Goal: Task Accomplishment & Management: Manage account settings

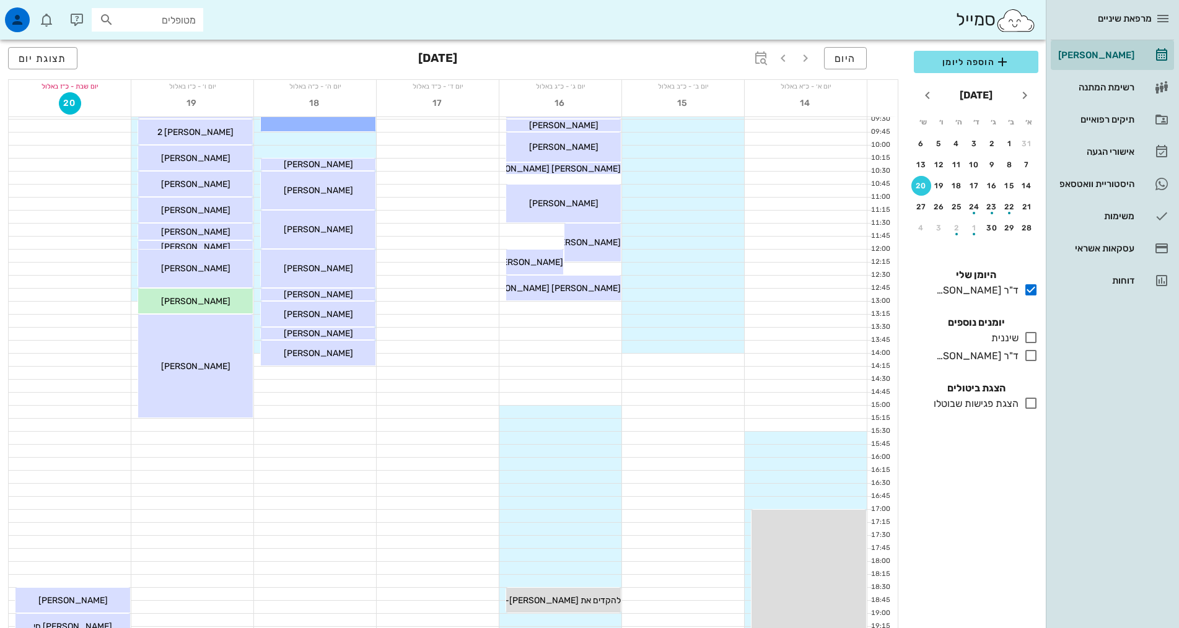
scroll to position [373, 0]
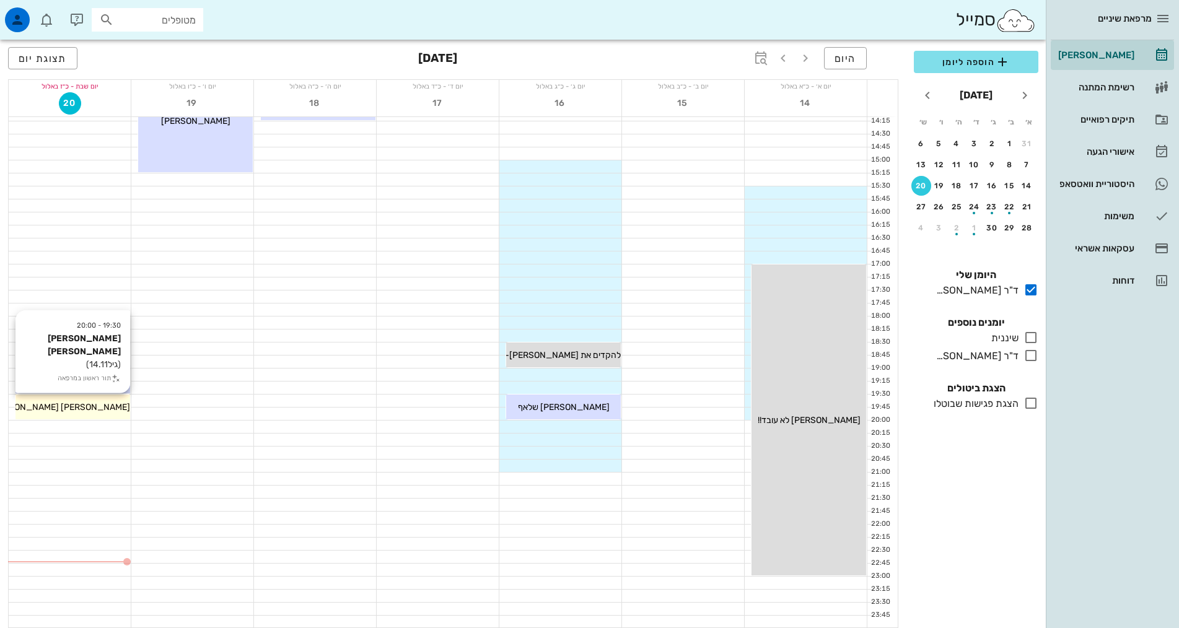
click at [62, 409] on span "[PERSON_NAME] [PERSON_NAME]" at bounding box center [59, 407] width 141 height 11
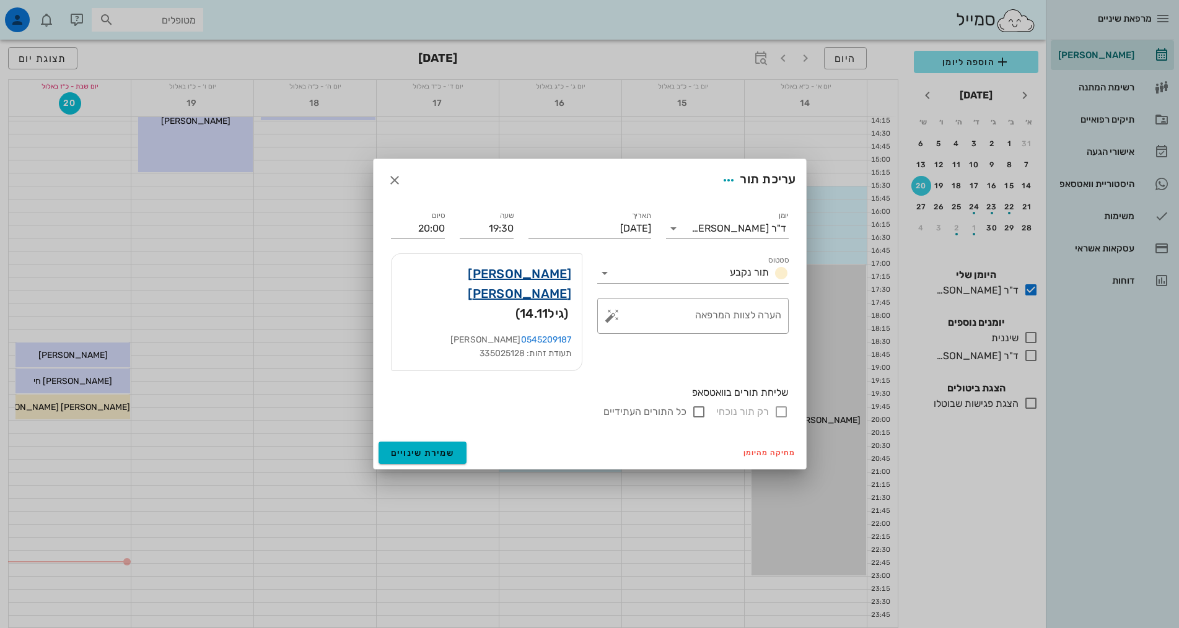
click at [555, 287] on link "[PERSON_NAME] [PERSON_NAME]" at bounding box center [486, 284] width 170 height 40
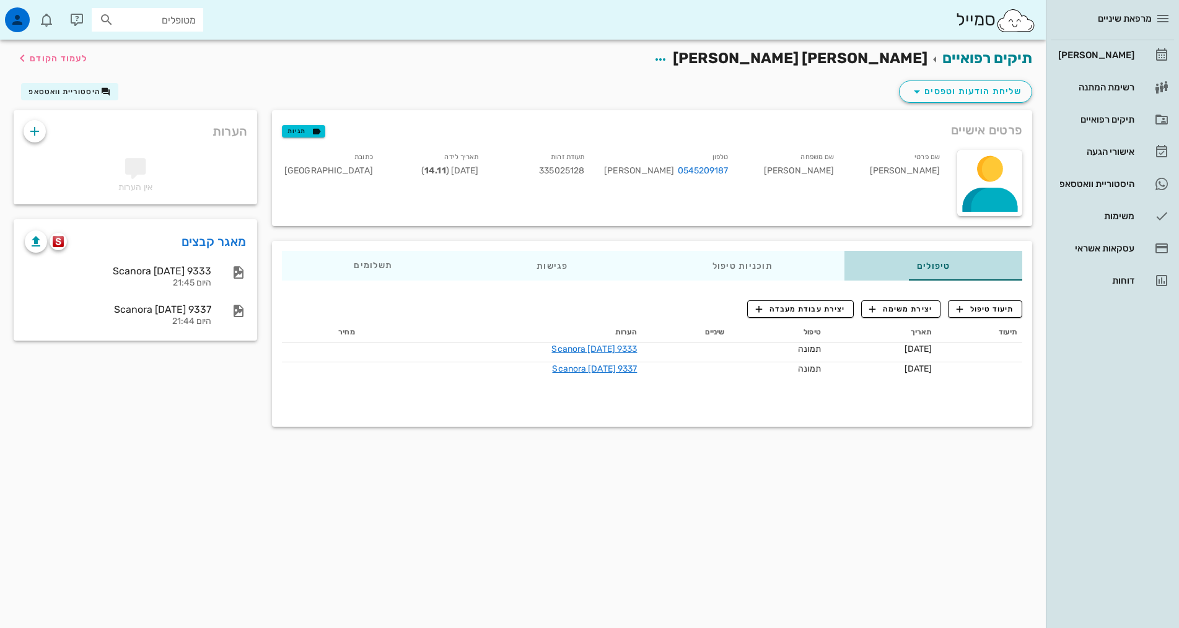
click at [938, 271] on div "טיפולים" at bounding box center [933, 266] width 178 height 30
click at [985, 307] on span "תיעוד טיפול" at bounding box center [985, 308] width 58 height 11
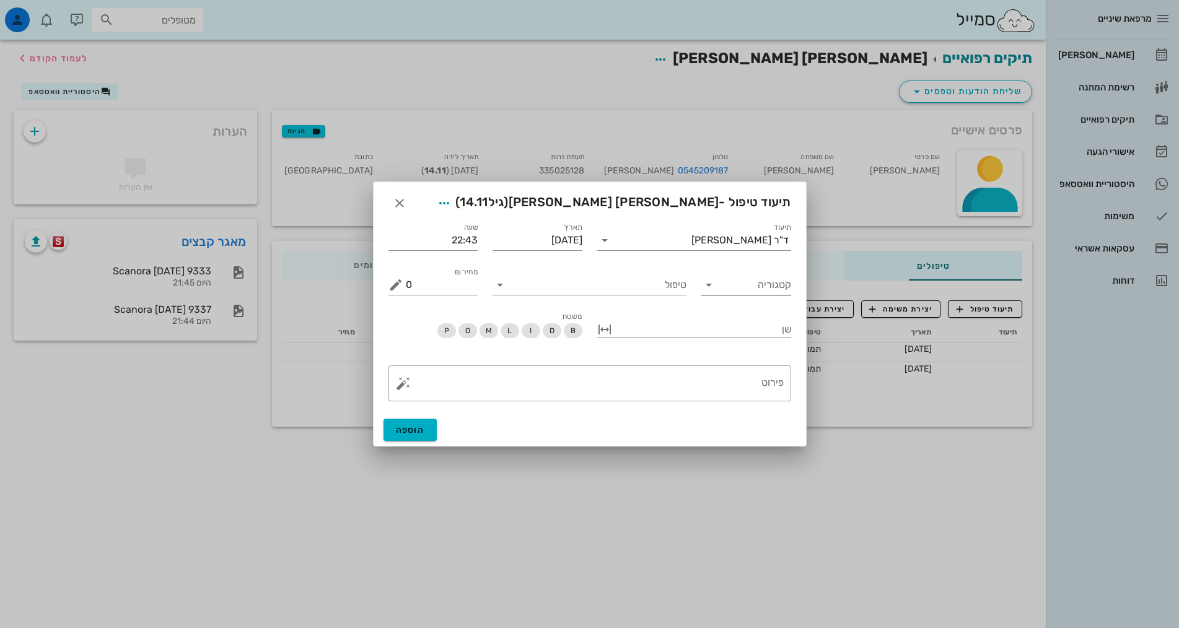
click at [709, 284] on icon at bounding box center [708, 284] width 15 height 15
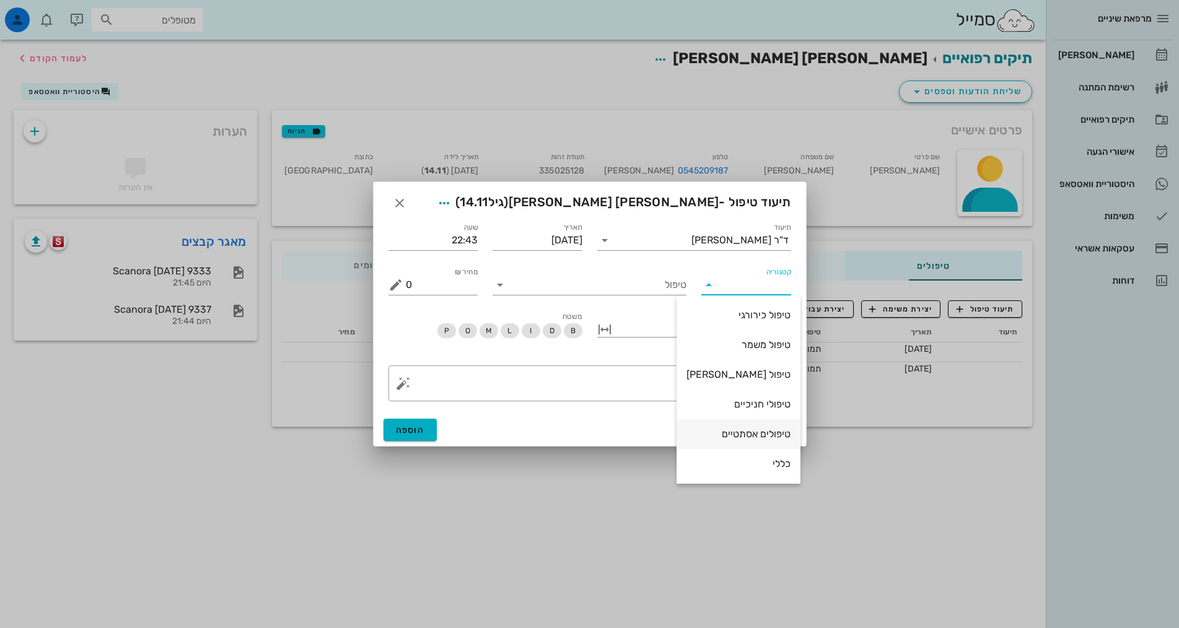
click at [759, 435] on div "טיפולים אסתטיים" at bounding box center [738, 434] width 104 height 12
type input "טיפולים אסתטיים"
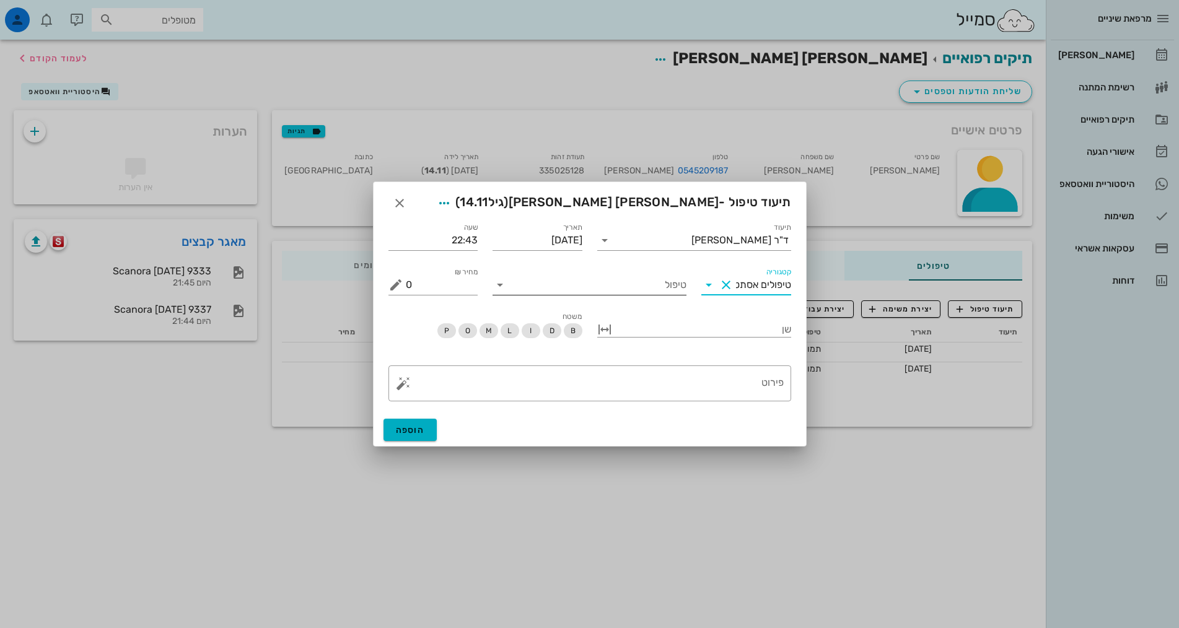
click at [502, 285] on icon at bounding box center [499, 284] width 15 height 15
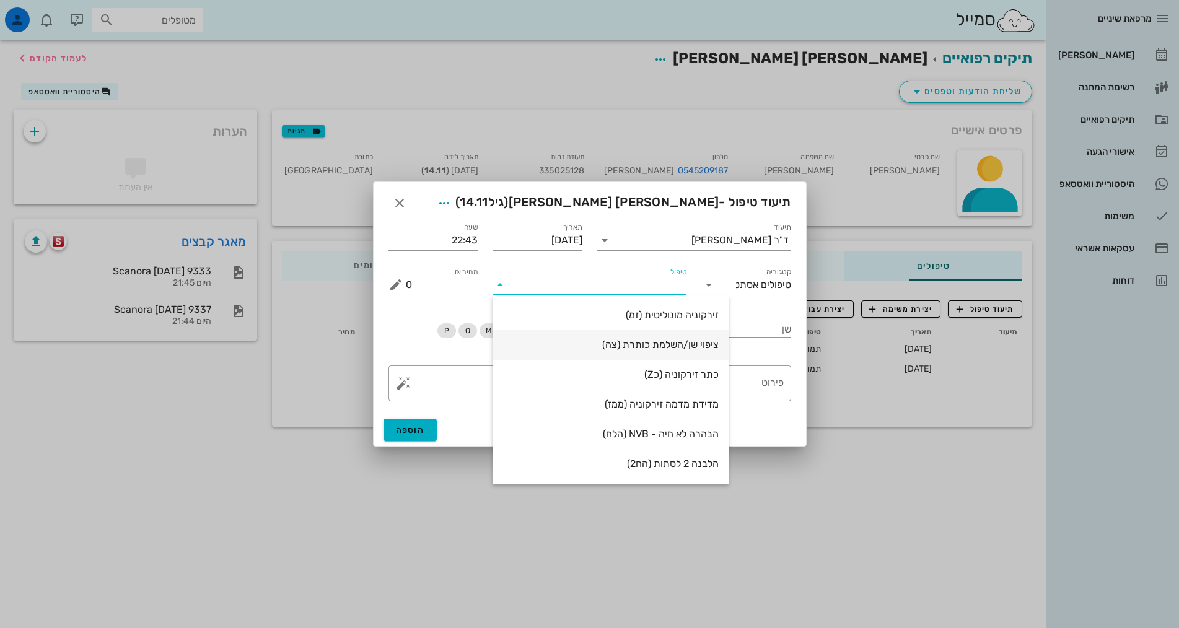
click at [611, 341] on div "ציפוי שן/השלמת כותרת (צה)" at bounding box center [610, 345] width 216 height 12
type input "1500"
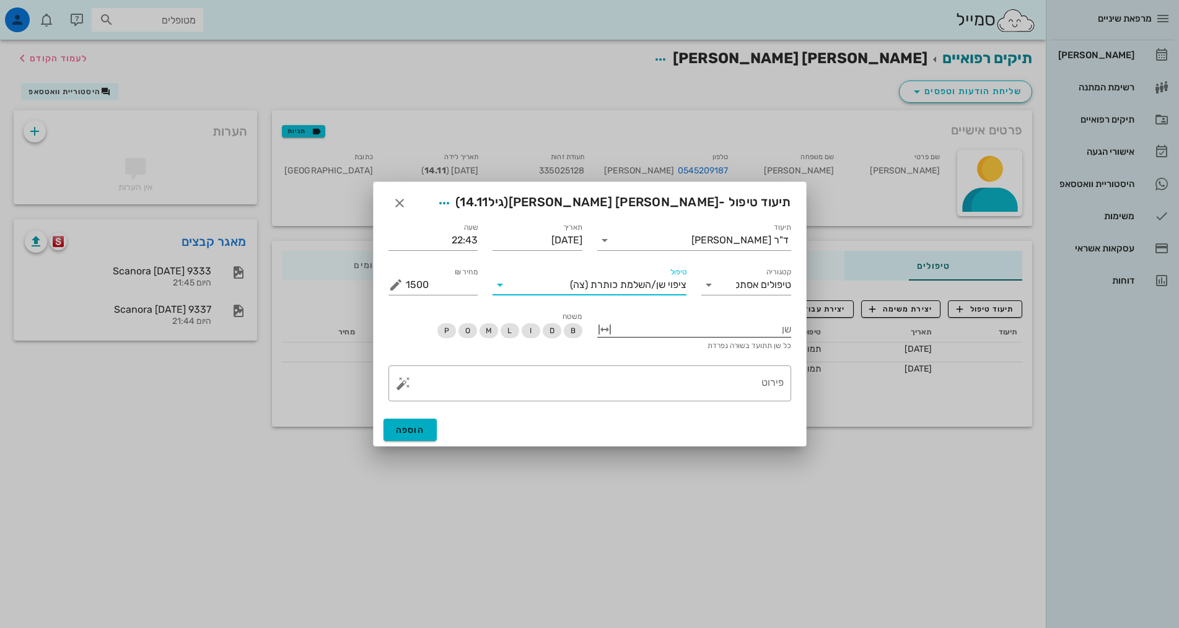
click at [764, 328] on div at bounding box center [702, 328] width 177 height 16
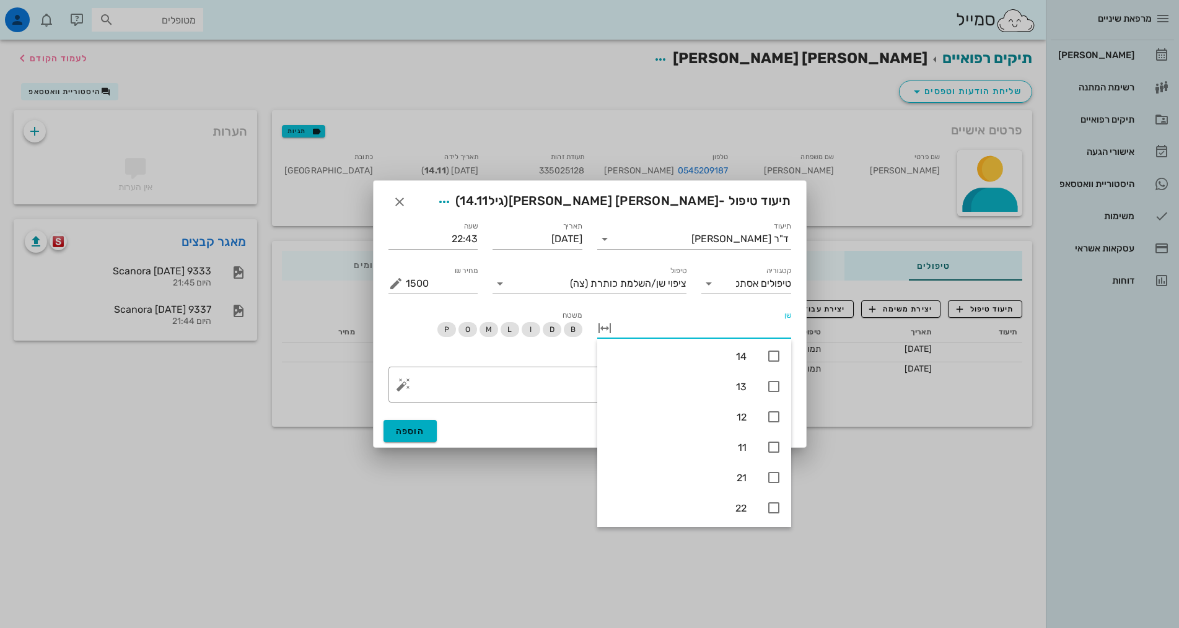
scroll to position [186, 0]
click at [775, 386] on icon at bounding box center [773, 385] width 15 height 15
click at [775, 416] on icon at bounding box center [773, 415] width 15 height 15
click at [773, 445] on icon at bounding box center [773, 442] width 15 height 15
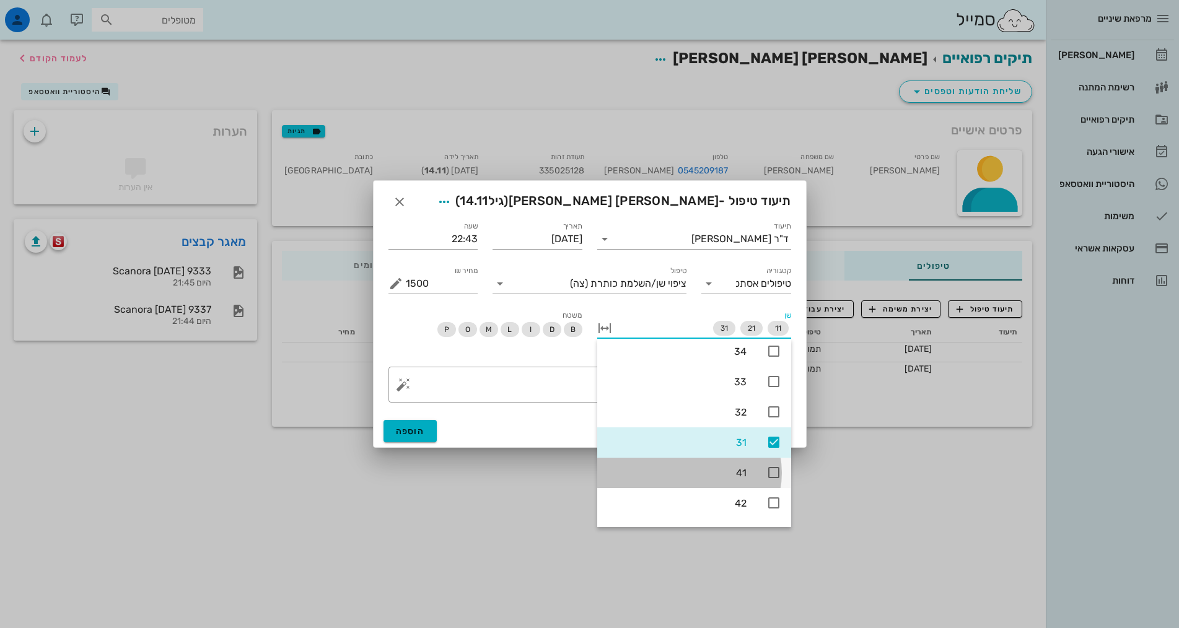
click at [772, 469] on icon at bounding box center [773, 472] width 15 height 15
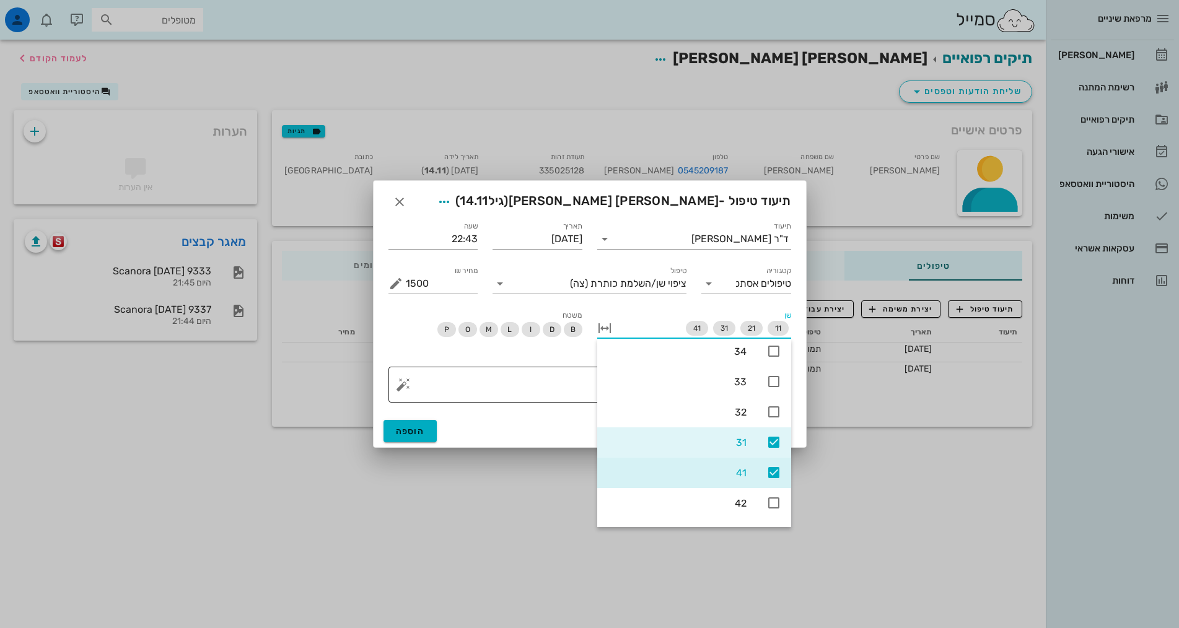
click at [546, 380] on textarea "פירוט" at bounding box center [595, 388] width 378 height 30
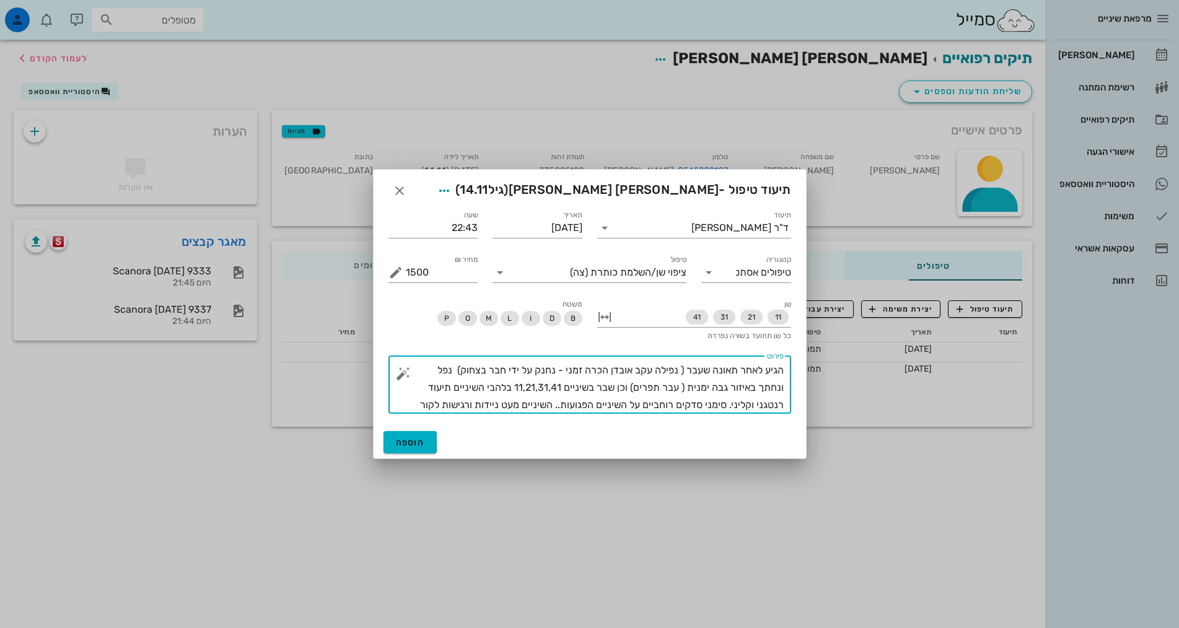
click at [427, 411] on textarea "הגיע לאחר תאונה שעבר ( נפילה עקב אובדן הכרה זמני - נחנק על ידי חבר בצחוק) נפל ו…" at bounding box center [595, 388] width 378 height 52
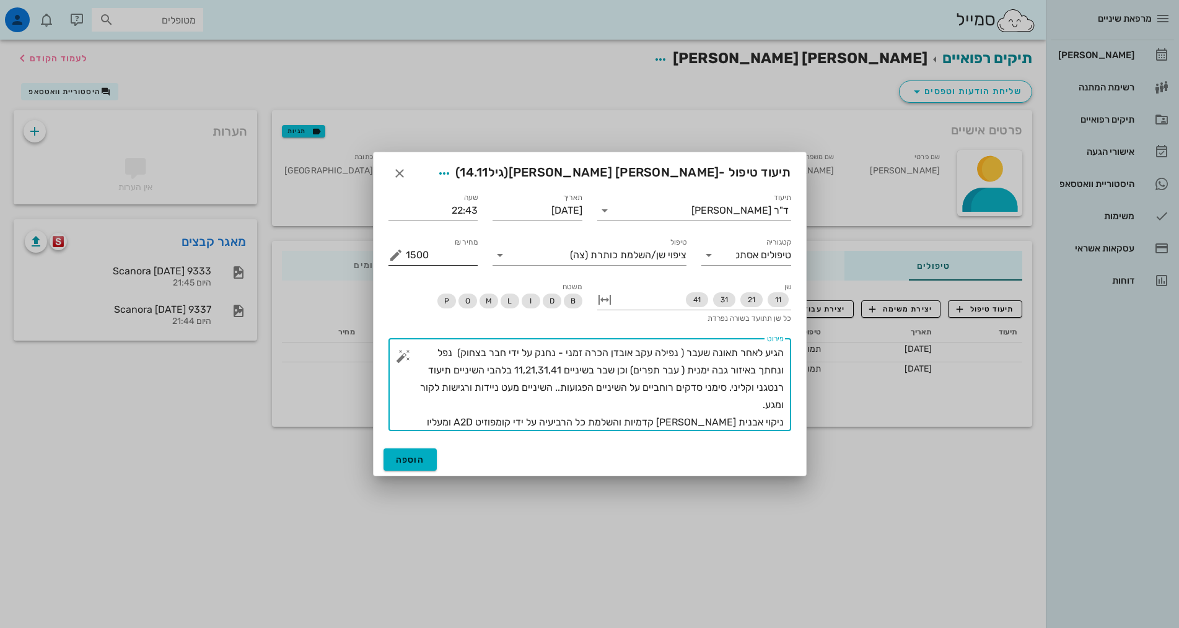
type textarea "הגיע לאחר תאונה שעבר ( נפילה עקב אובדן הכרה זמני - נחנק על ידי חבר בצחוק) נפל ו…"
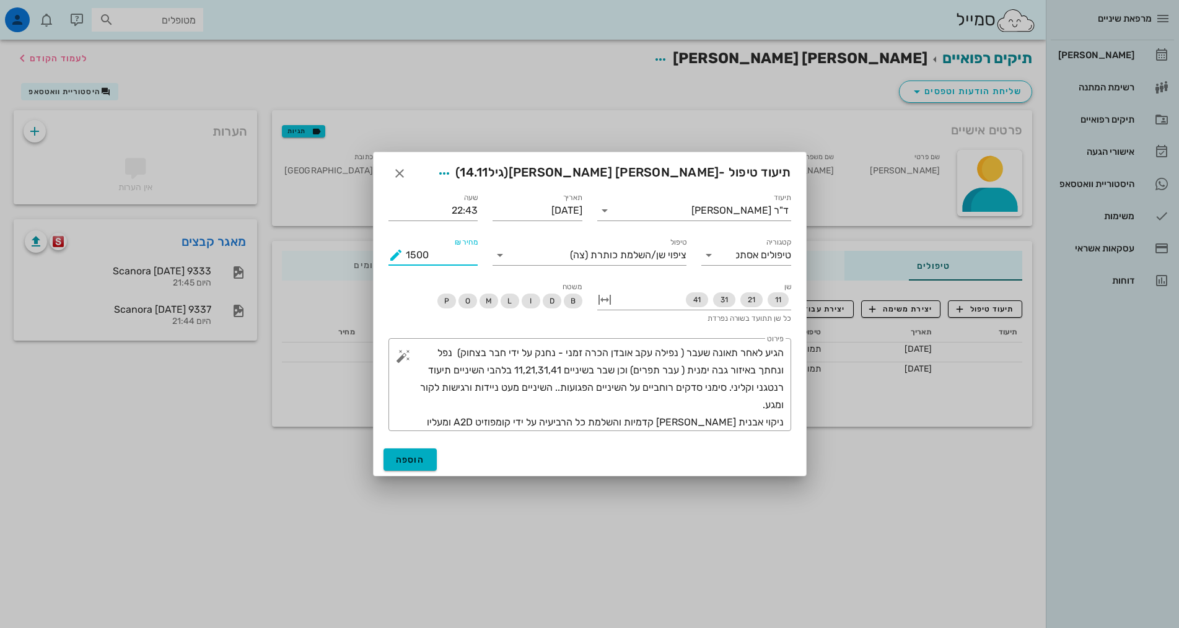
click at [408, 257] on input "1500" at bounding box center [442, 255] width 72 height 20
click at [406, 257] on input "1600" at bounding box center [442, 255] width 72 height 20
click at [408, 258] on input "0600" at bounding box center [442, 255] width 72 height 20
type input "600"
click at [411, 455] on span "הוספה" at bounding box center [410, 460] width 29 height 11
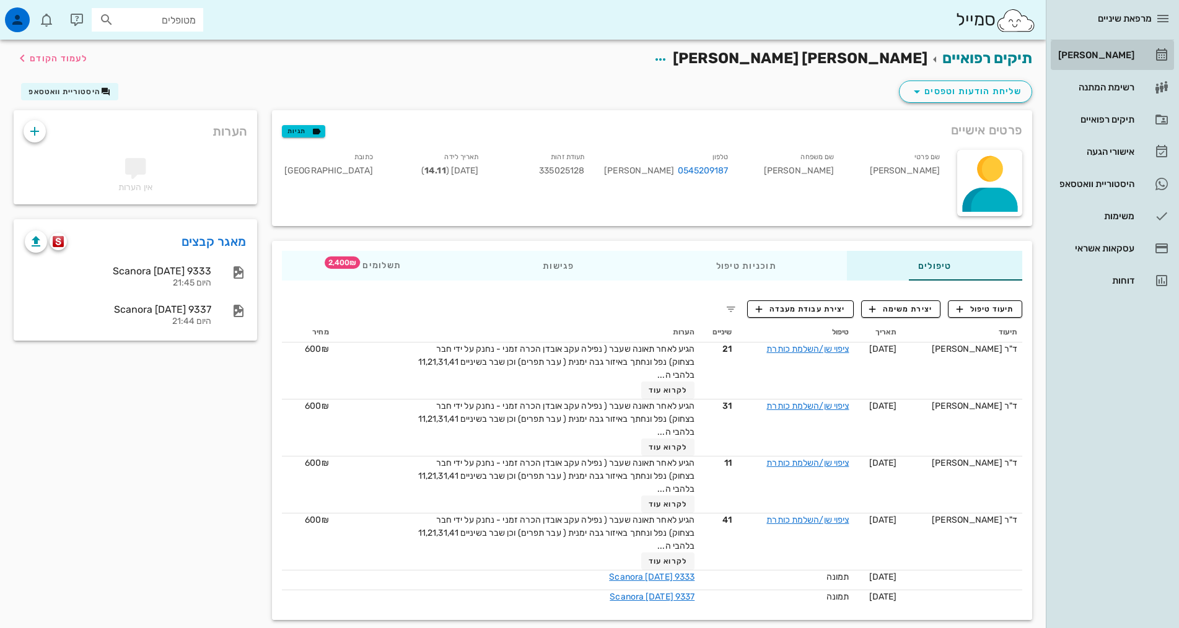
click at [1109, 51] on div "[PERSON_NAME]" at bounding box center [1094, 55] width 79 height 10
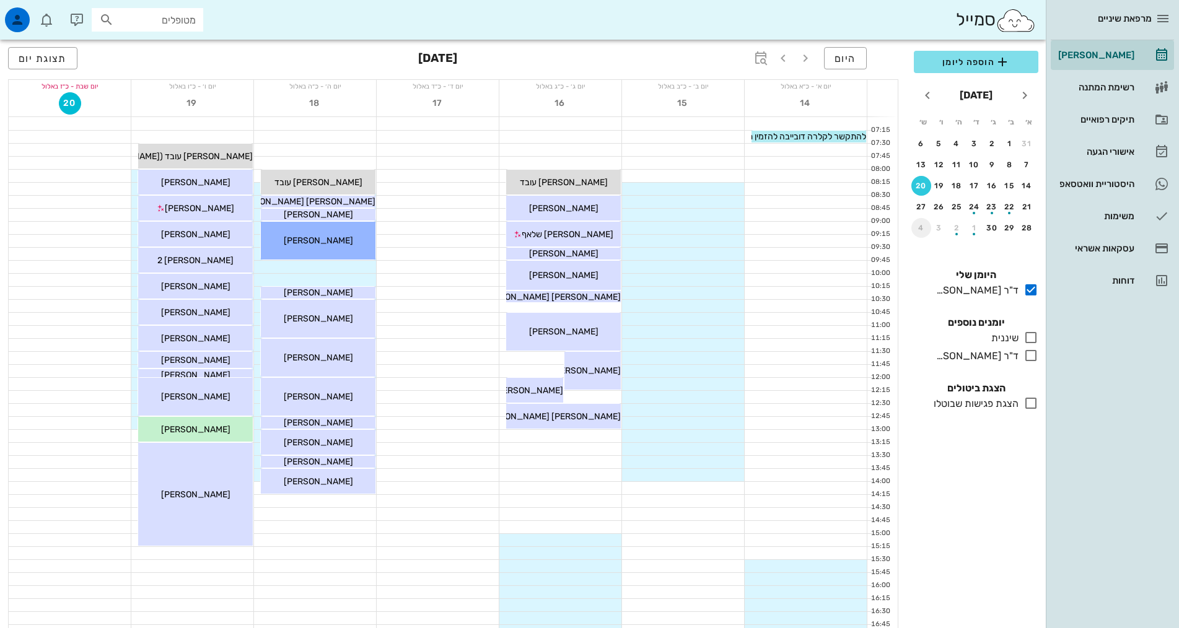
click at [923, 231] on div "4" at bounding box center [921, 228] width 20 height 9
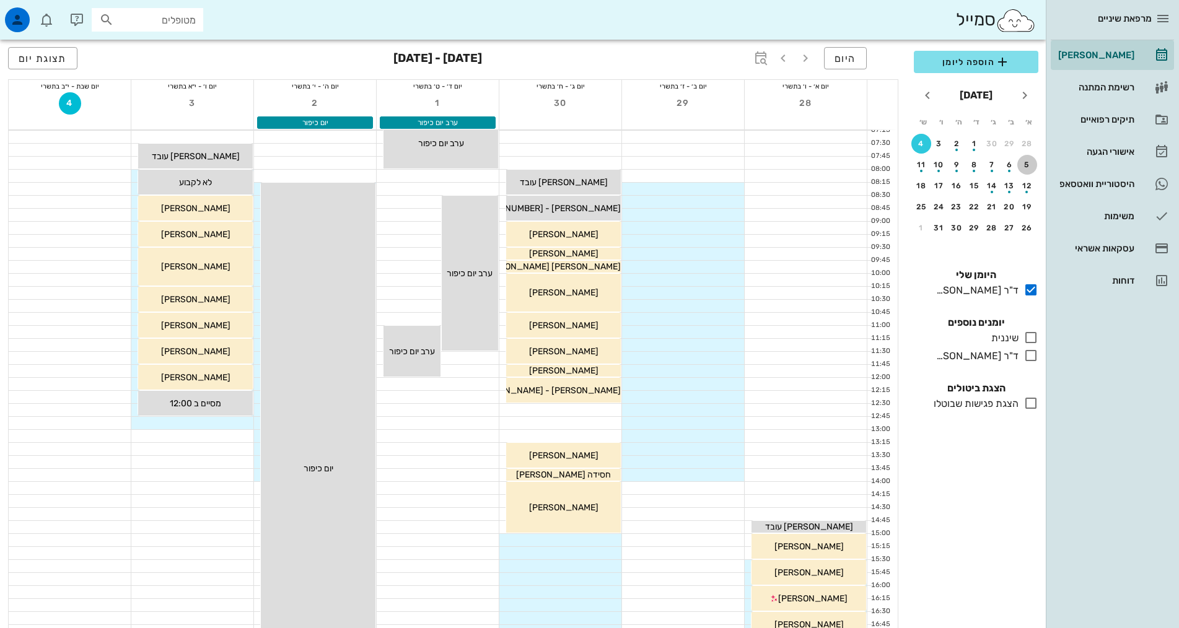
click at [1026, 166] on div "5" at bounding box center [1027, 164] width 20 height 9
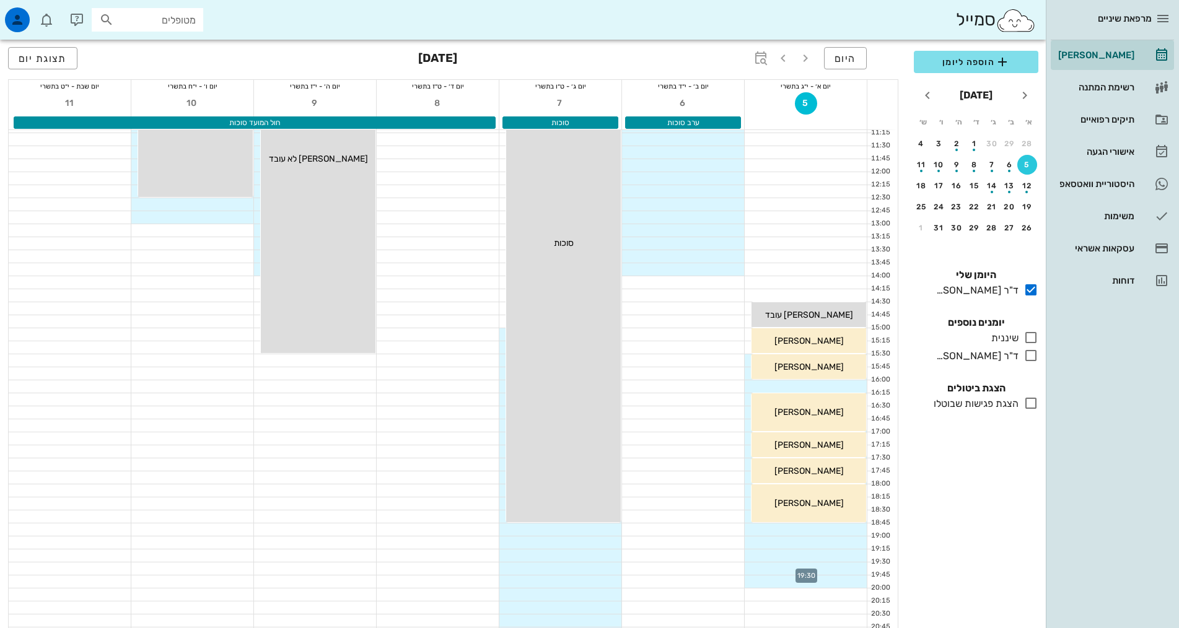
scroll to position [188, 0]
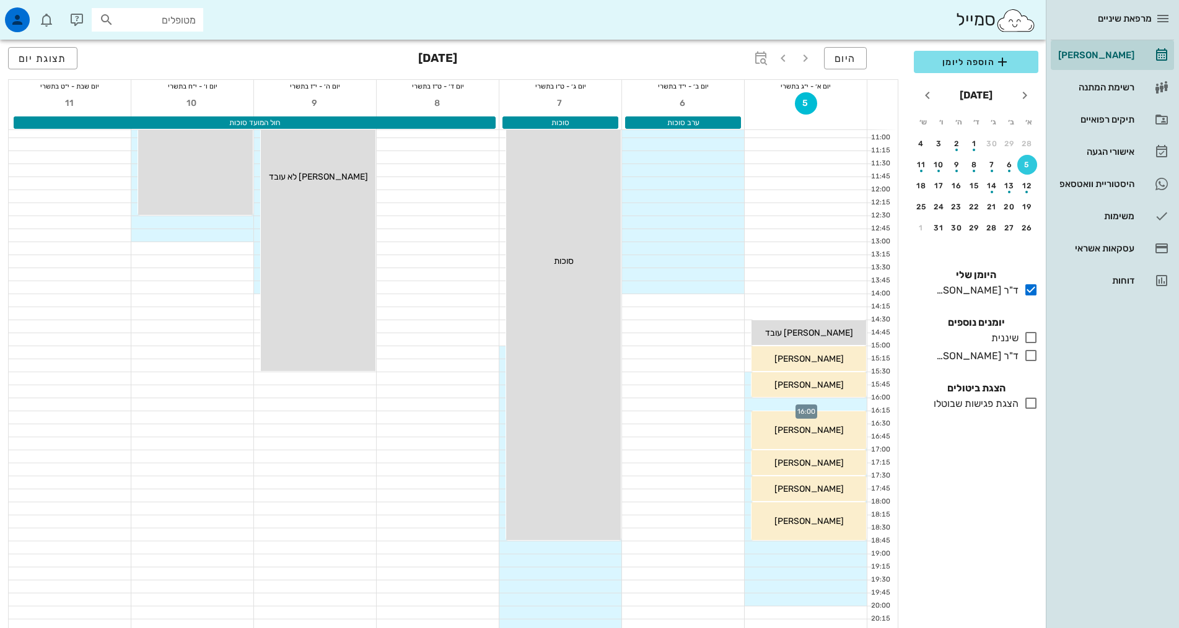
click at [845, 407] on div at bounding box center [805, 404] width 122 height 12
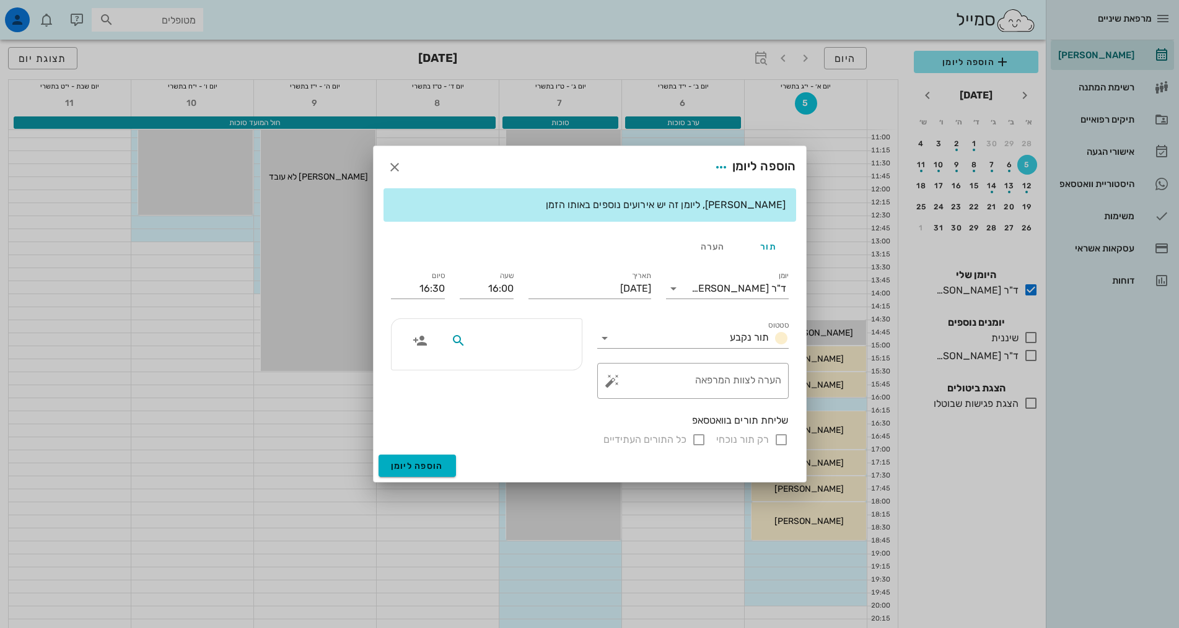
click at [540, 340] on input "text" at bounding box center [515, 341] width 95 height 16
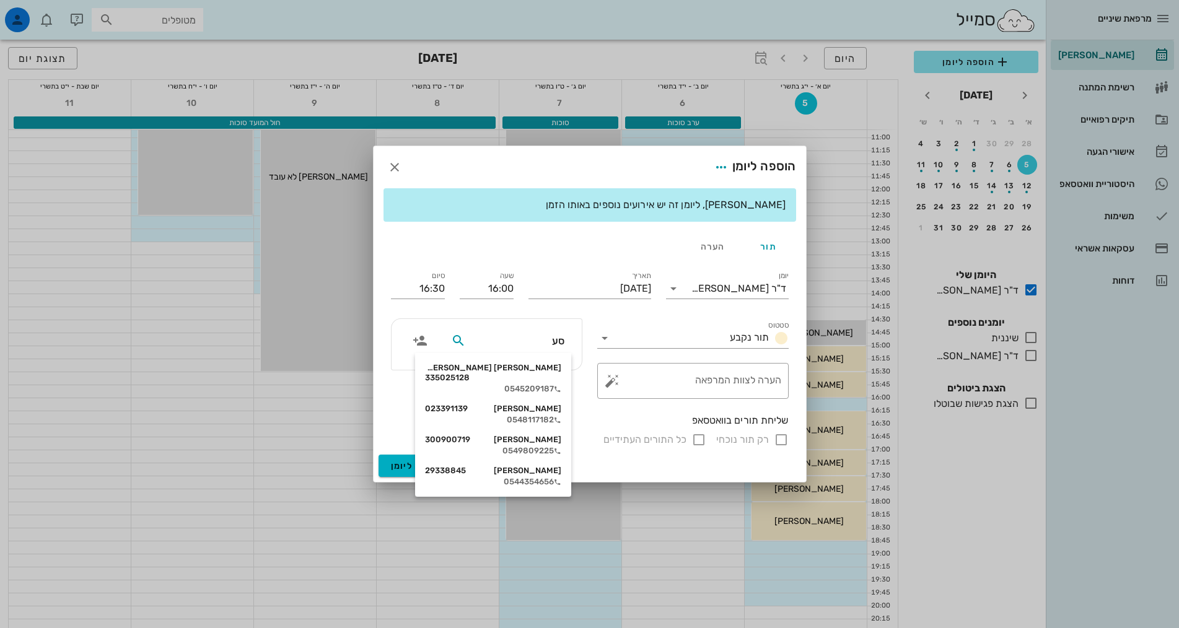
type input "[PERSON_NAME]"
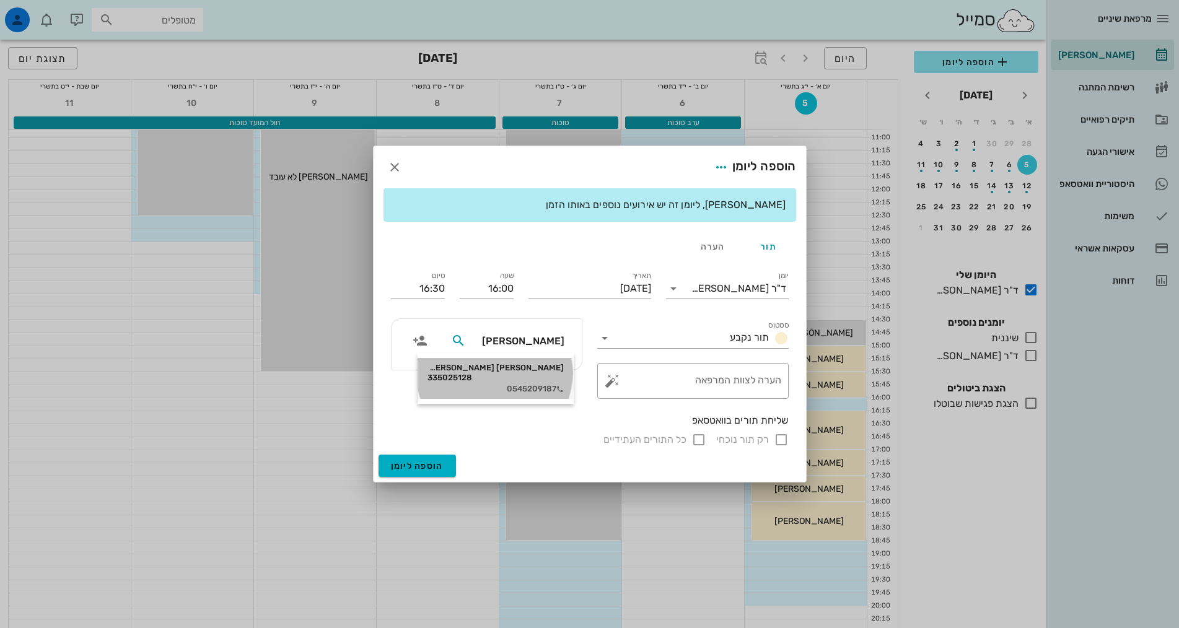
click at [547, 369] on div "[PERSON_NAME] [PERSON_NAME] 335025128" at bounding box center [495, 373] width 136 height 20
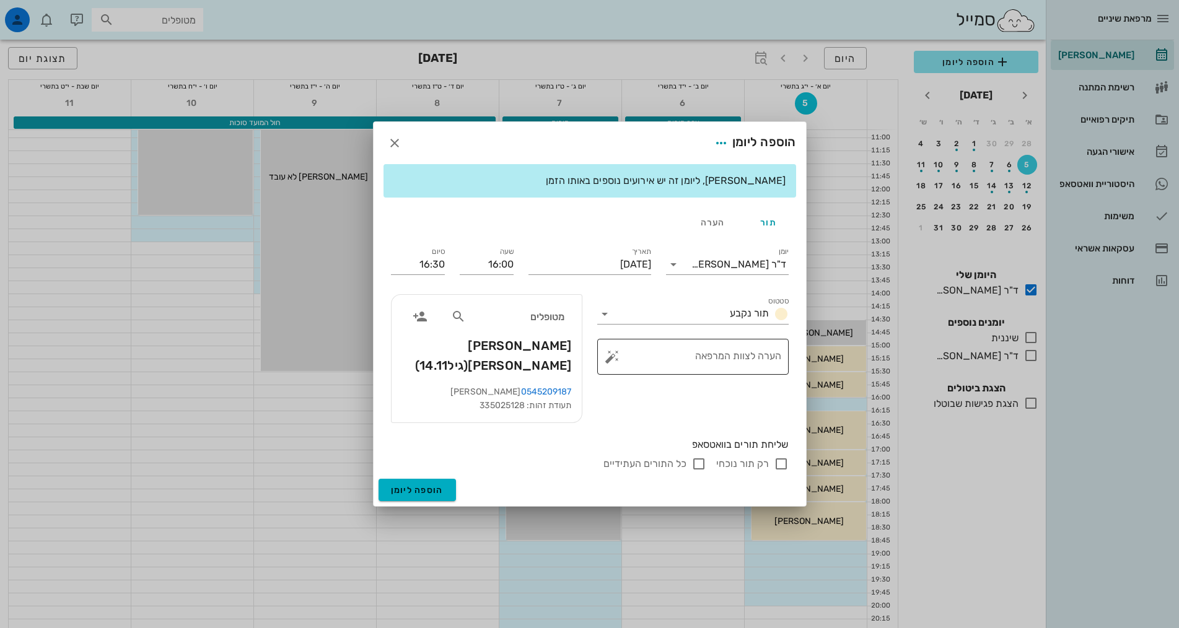
click at [720, 361] on textarea "הערה לצוות המרפאה" at bounding box center [697, 360] width 167 height 30
type textarea "ליטושים"
click at [416, 485] on span "הוספה ליומן" at bounding box center [417, 490] width 53 height 11
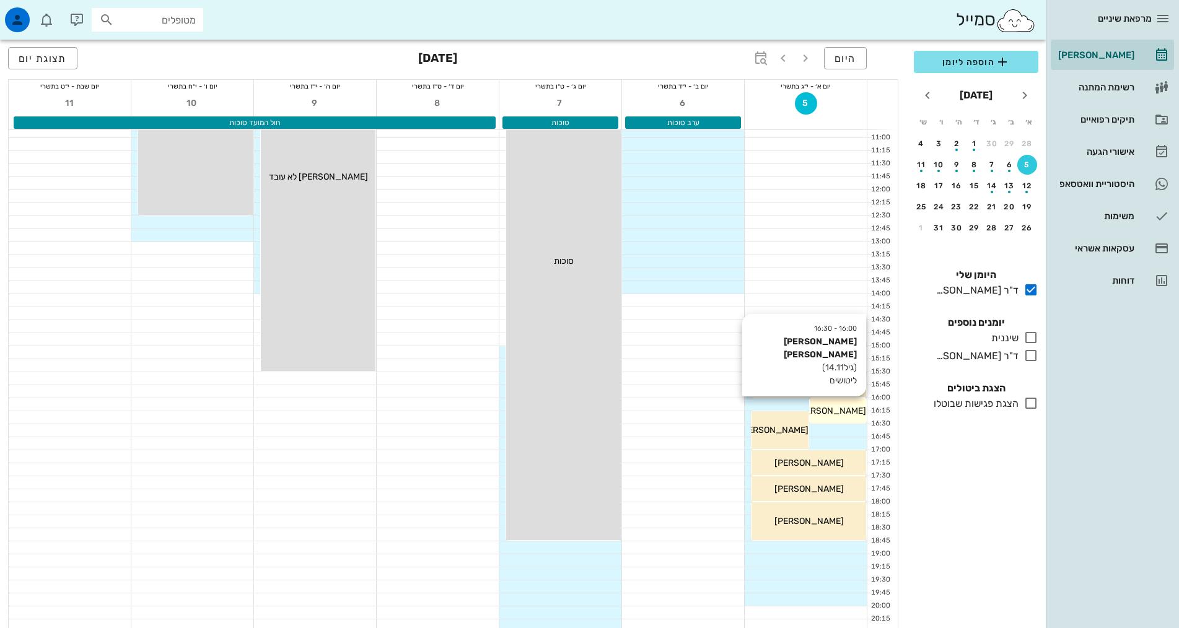
click at [841, 408] on span "[PERSON_NAME] [PERSON_NAME]" at bounding box center [795, 411] width 141 height 11
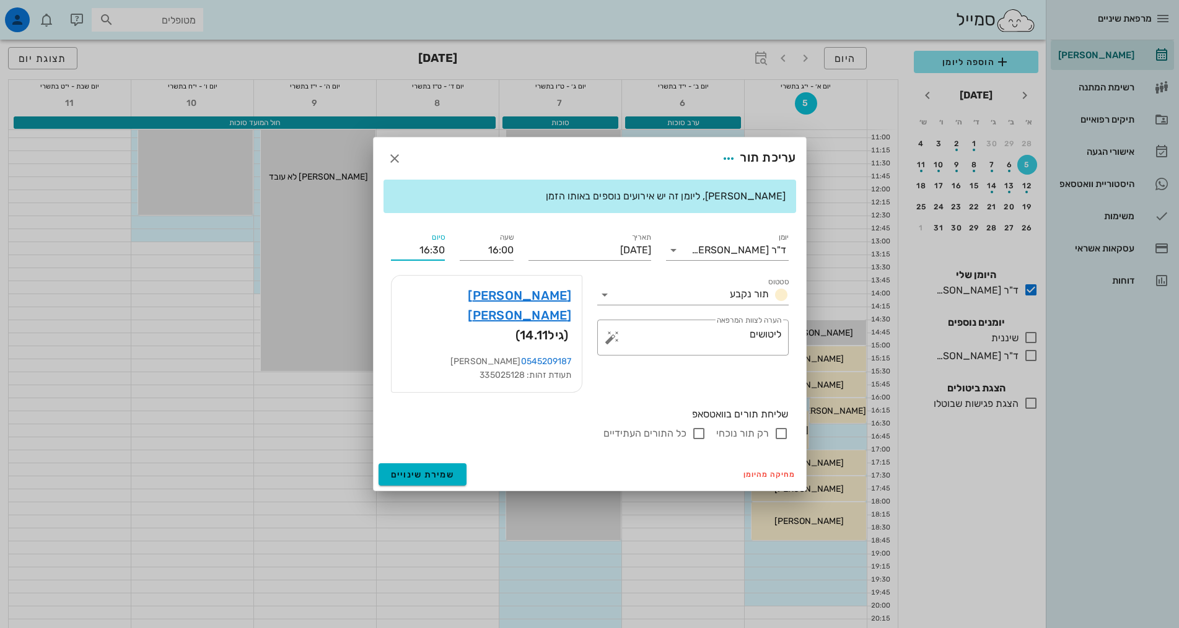
click at [438, 260] on input "16:30" at bounding box center [418, 250] width 54 height 20
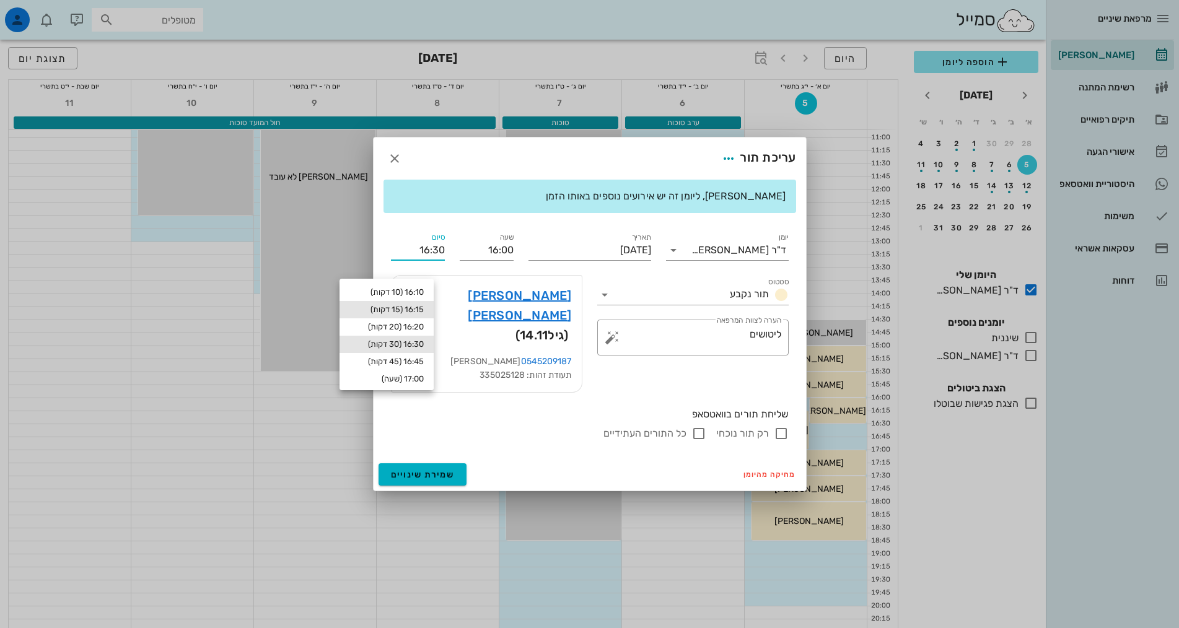
click at [424, 310] on div "16:15 (15 דקות)" at bounding box center [386, 310] width 74 height 10
type input "16:15"
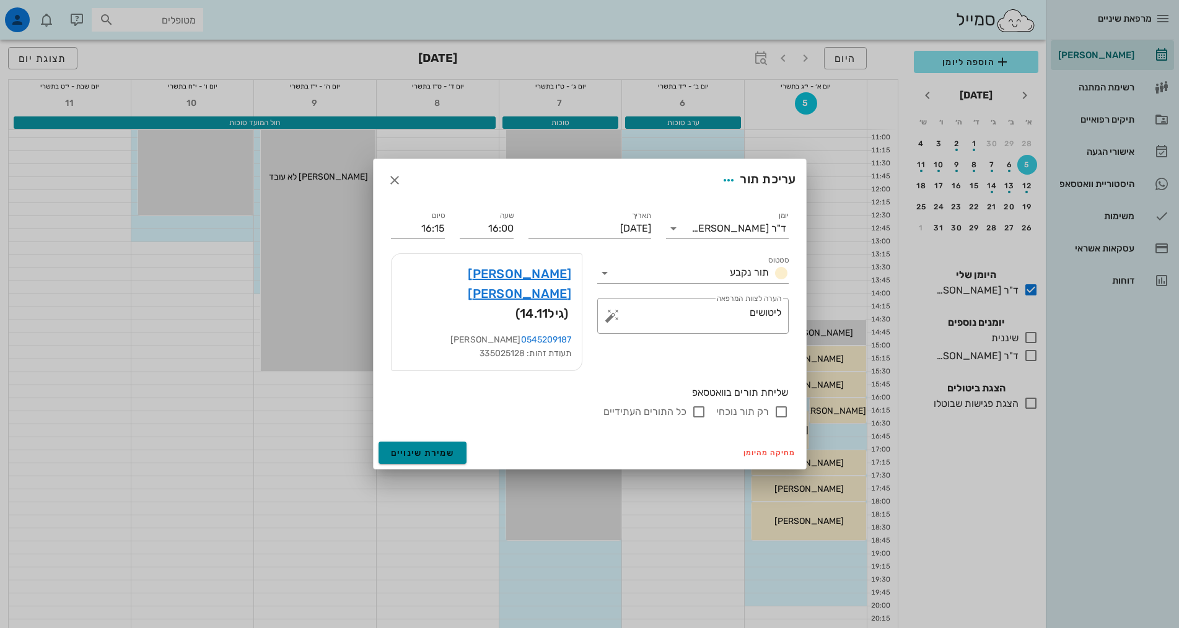
click at [450, 448] on span "שמירת שינויים" at bounding box center [423, 453] width 64 height 11
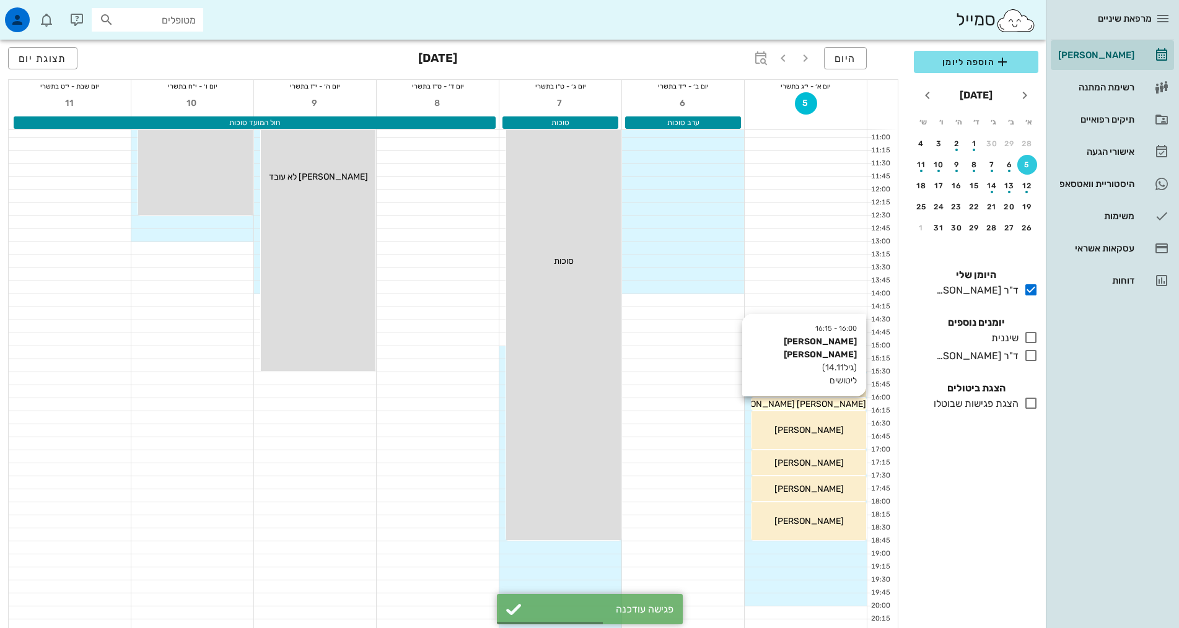
click at [800, 408] on span "[PERSON_NAME] [PERSON_NAME]" at bounding box center [795, 404] width 141 height 11
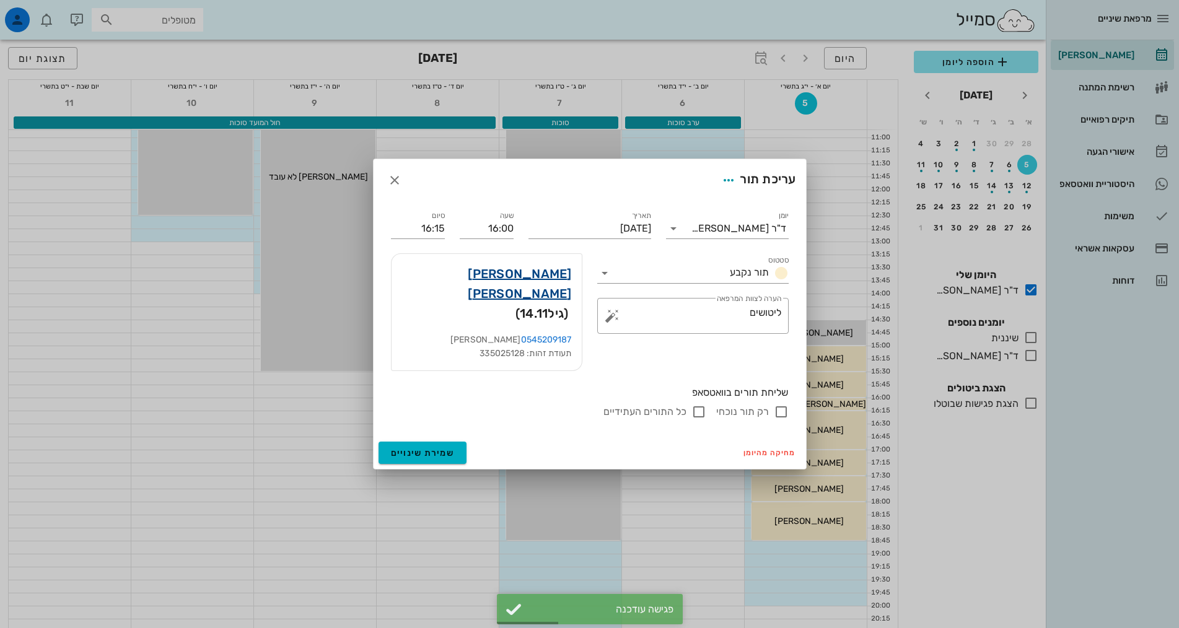
click at [553, 299] on link "[PERSON_NAME] [PERSON_NAME]" at bounding box center [486, 284] width 170 height 40
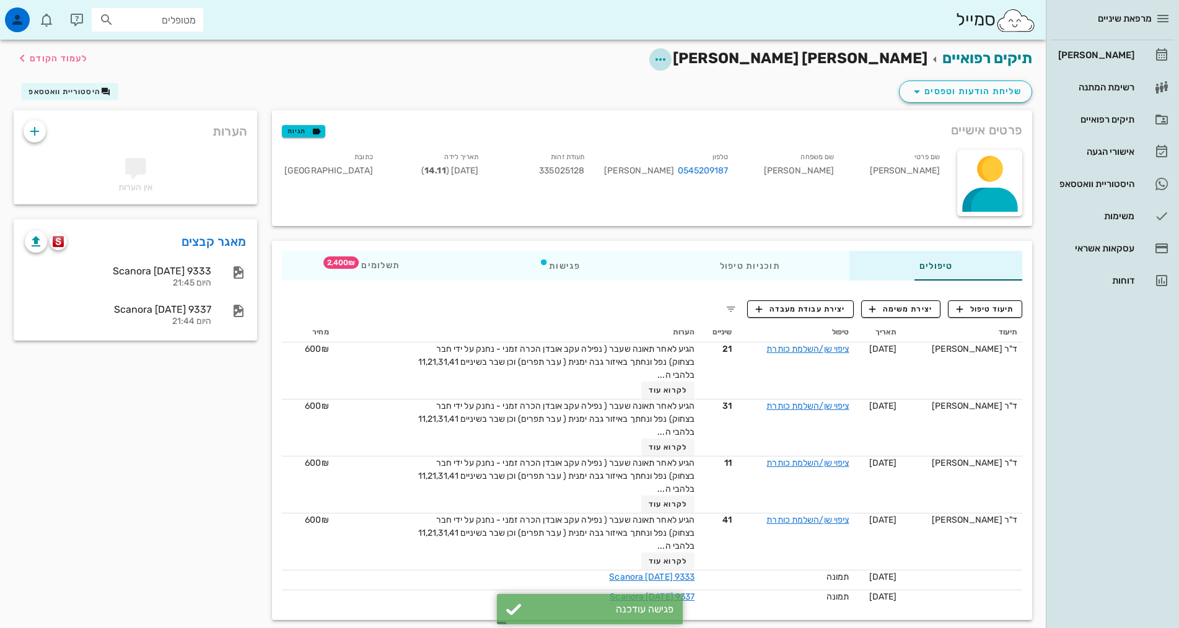
click at [668, 59] on icon "button" at bounding box center [660, 59] width 15 height 15
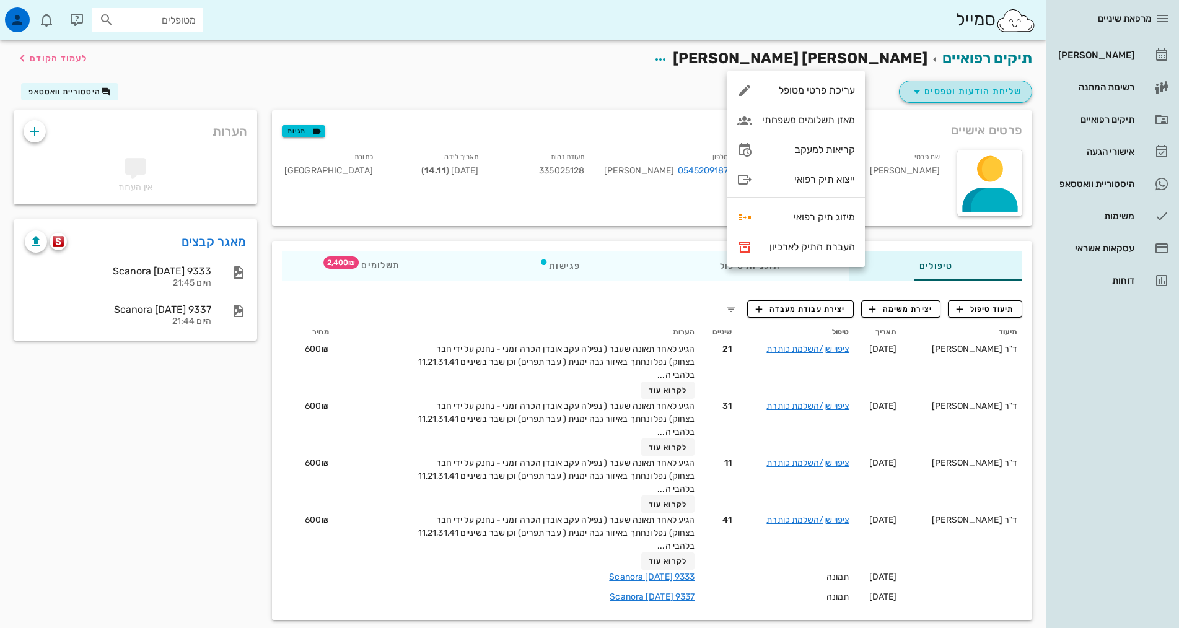
click at [958, 97] on span "שליחת הודעות וטפסים" at bounding box center [965, 91] width 112 height 15
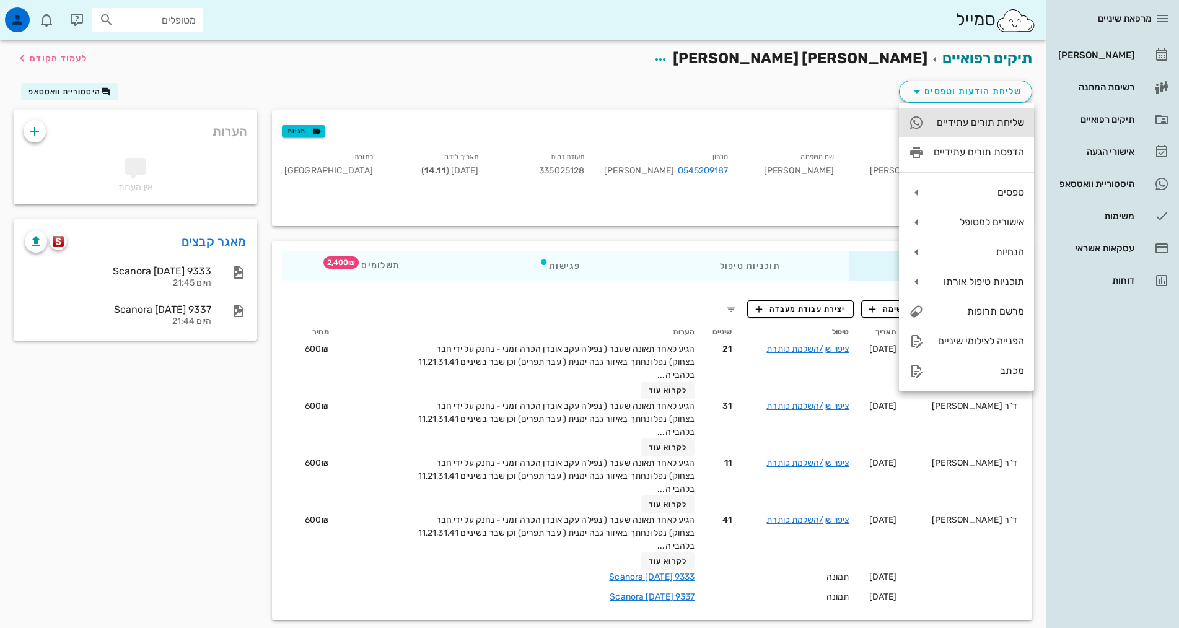
click at [962, 121] on div "שליחת תורים עתידיים" at bounding box center [978, 122] width 90 height 12
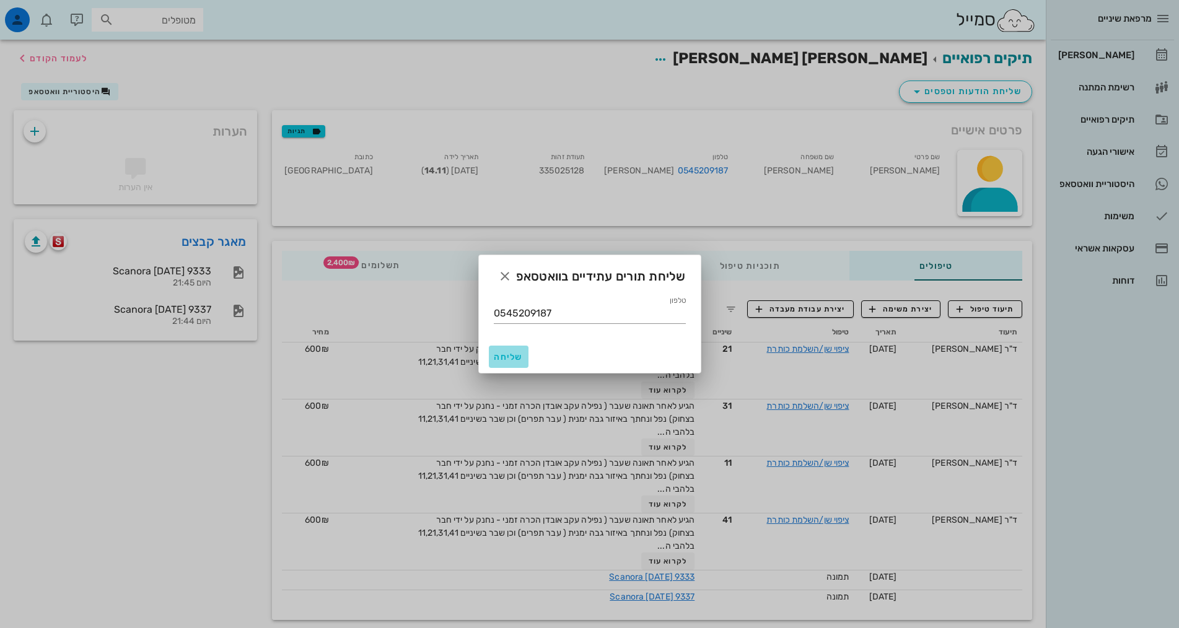
click at [504, 354] on span "שליחה" at bounding box center [509, 357] width 30 height 11
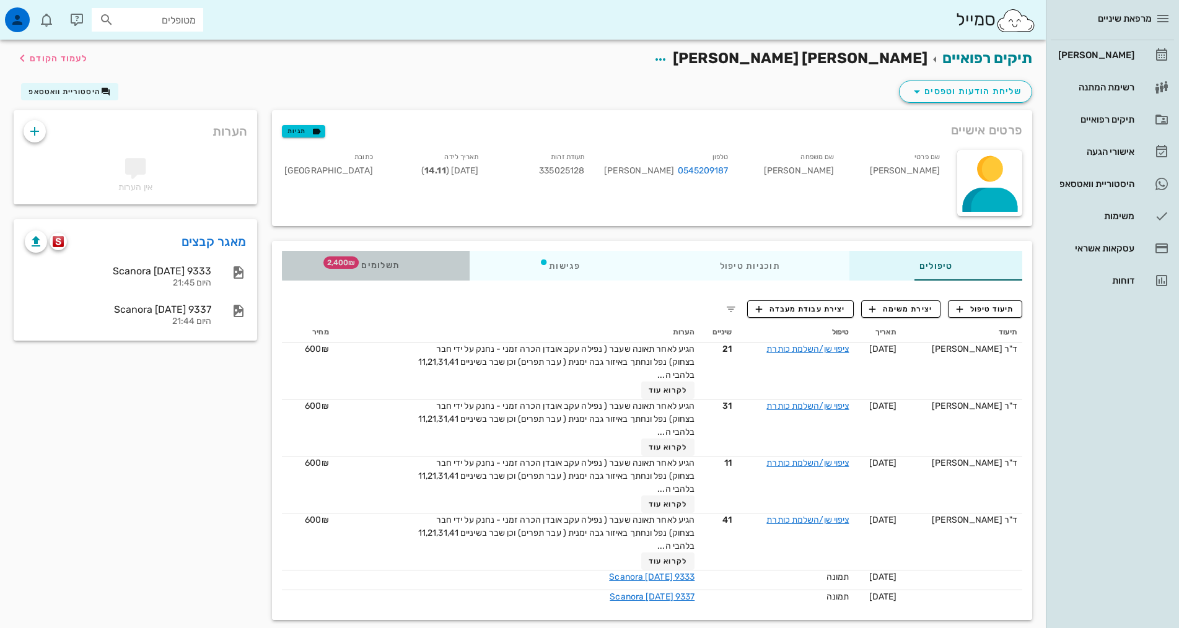
click at [323, 263] on span "2,400₪" at bounding box center [340, 262] width 35 height 12
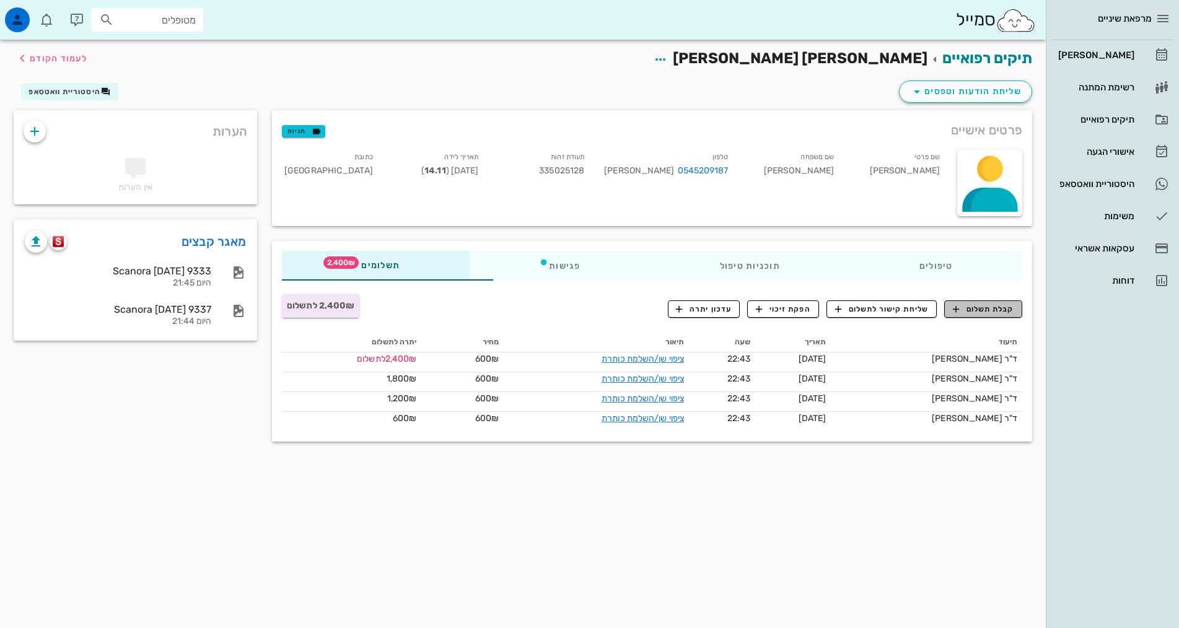
click at [984, 307] on span "קבלת תשלום" at bounding box center [983, 308] width 61 height 11
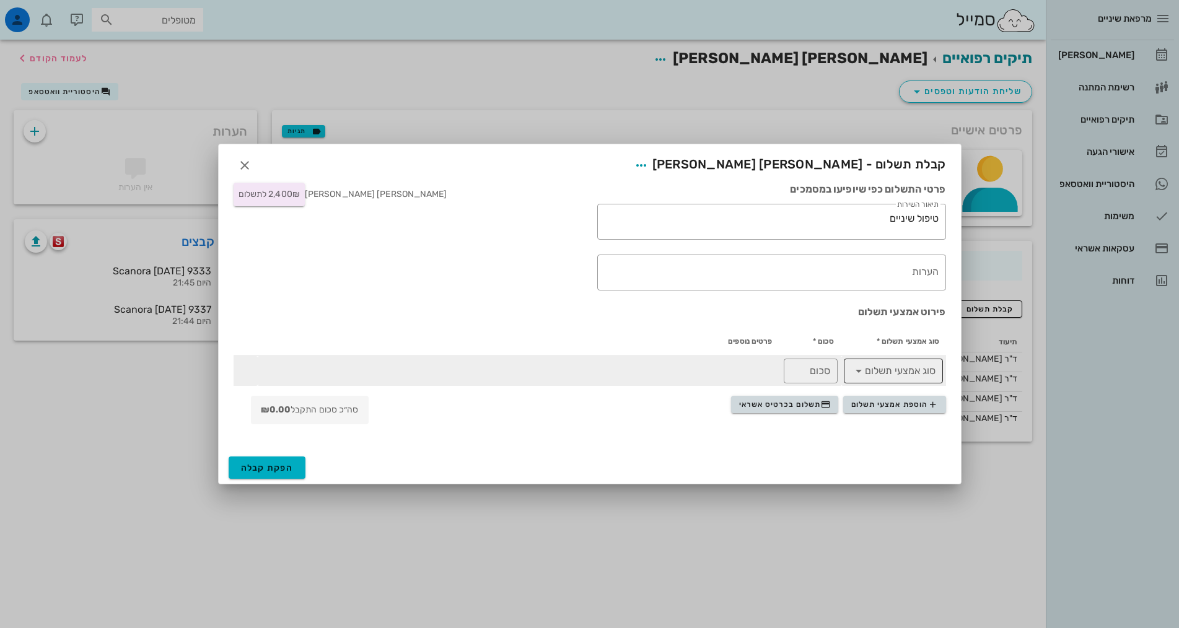
click at [870, 373] on input "סוג אמצעי תשלום" at bounding box center [901, 371] width 67 height 20
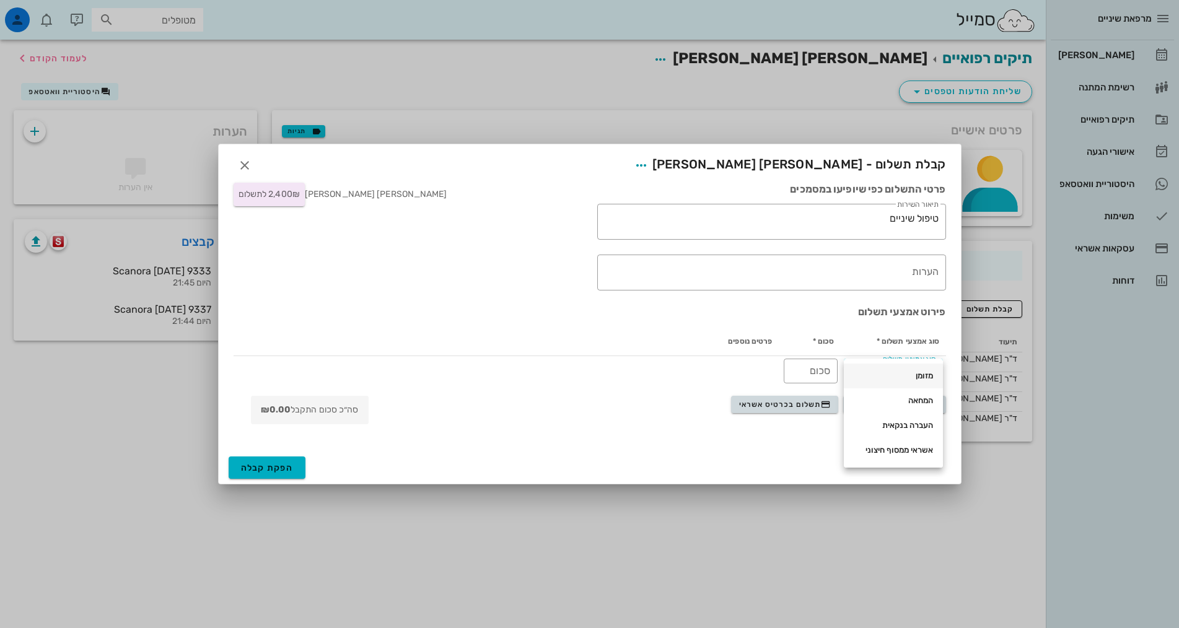
click at [921, 375] on div "מזומן" at bounding box center [892, 376] width 79 height 10
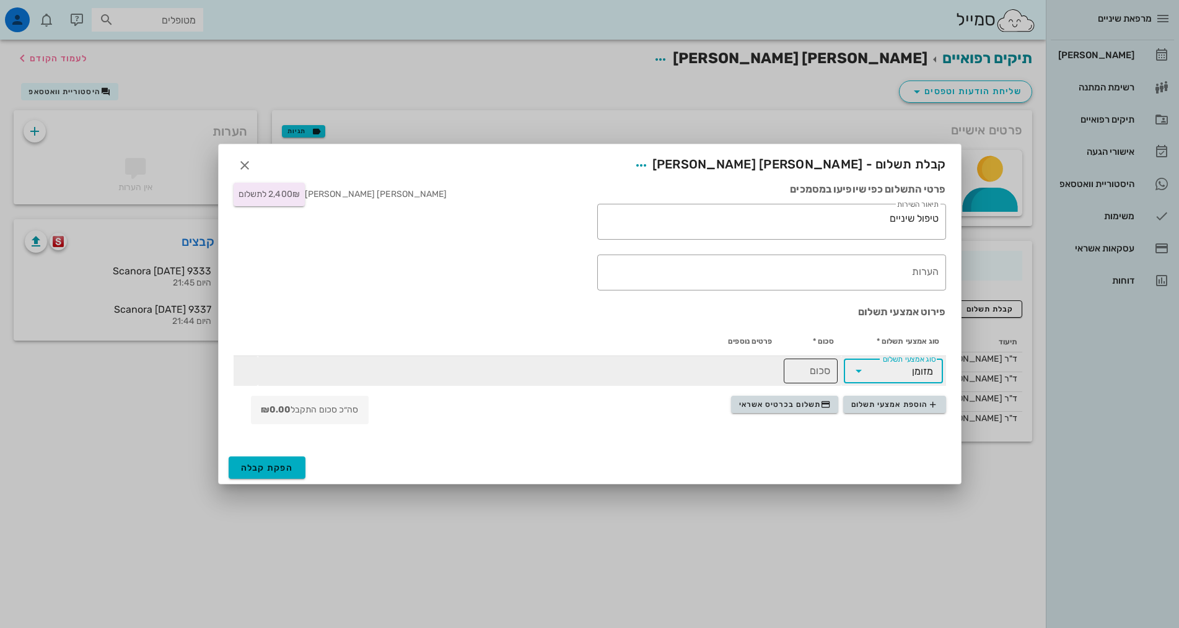
click at [797, 368] on input "סכום" at bounding box center [810, 371] width 39 height 20
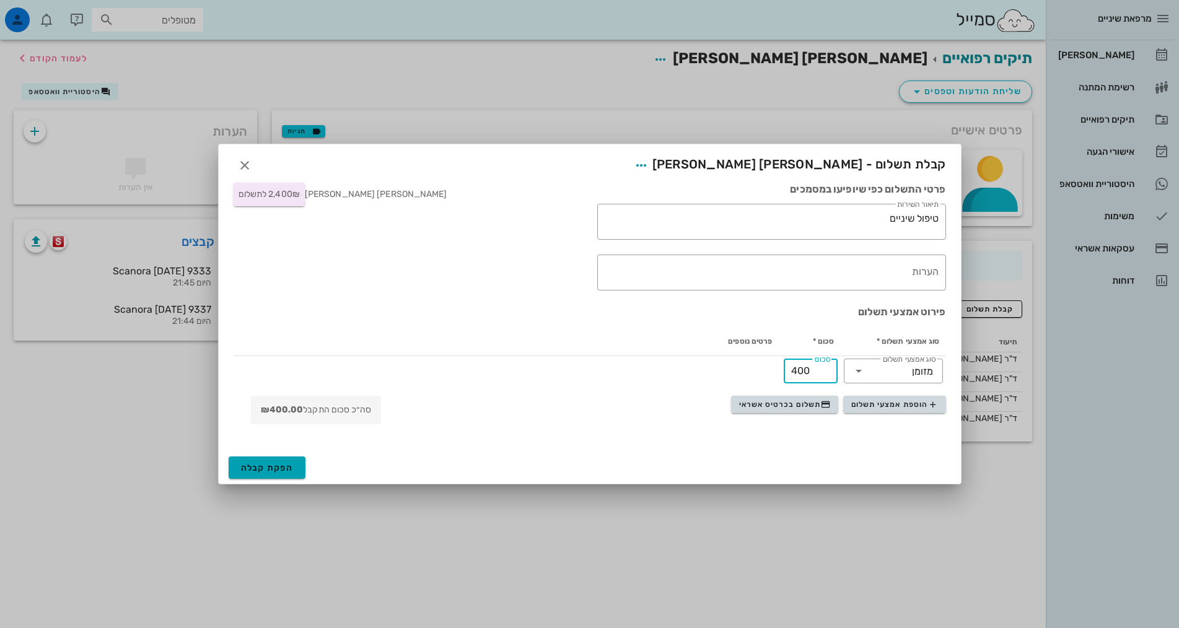
type input "400"
click at [273, 467] on span "הפקת קבלה" at bounding box center [267, 468] width 53 height 11
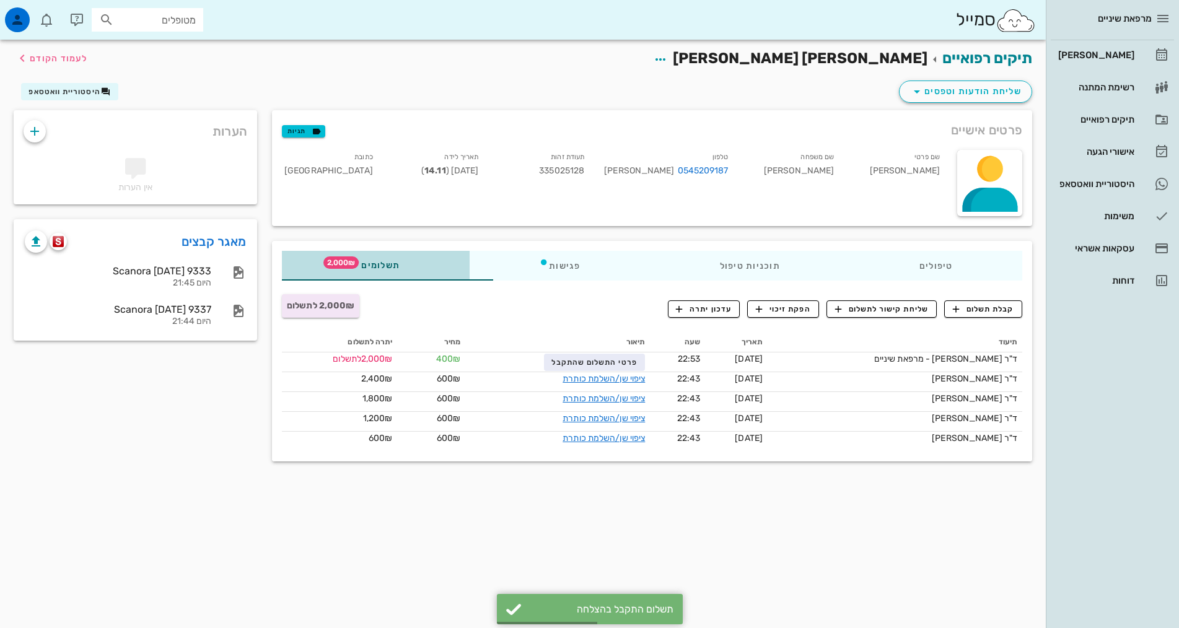
click at [351, 267] on span "תשלומים 2,000₪" at bounding box center [375, 265] width 48 height 9
click at [985, 308] on span "קבלת תשלום" at bounding box center [983, 308] width 61 height 11
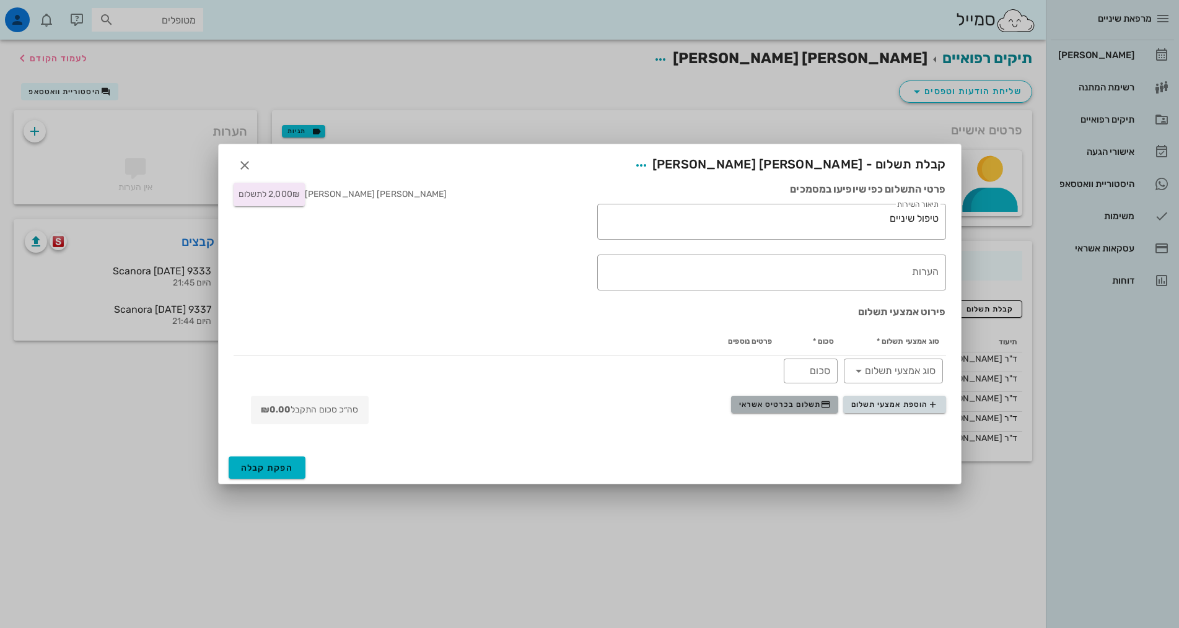
click at [789, 404] on span "תשלום בכרטיס אשראי" at bounding box center [785, 404] width 92 height 10
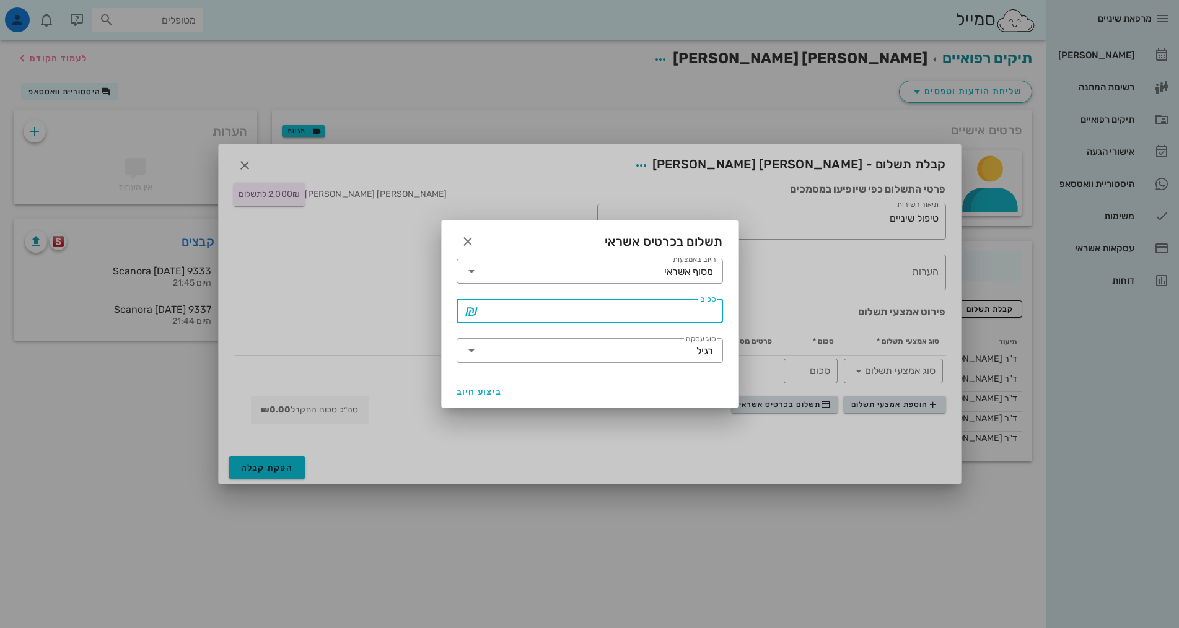
click at [652, 316] on input "סכום" at bounding box center [598, 311] width 234 height 20
type input "4"
type input "2000"
click at [473, 351] on icon at bounding box center [471, 350] width 15 height 15
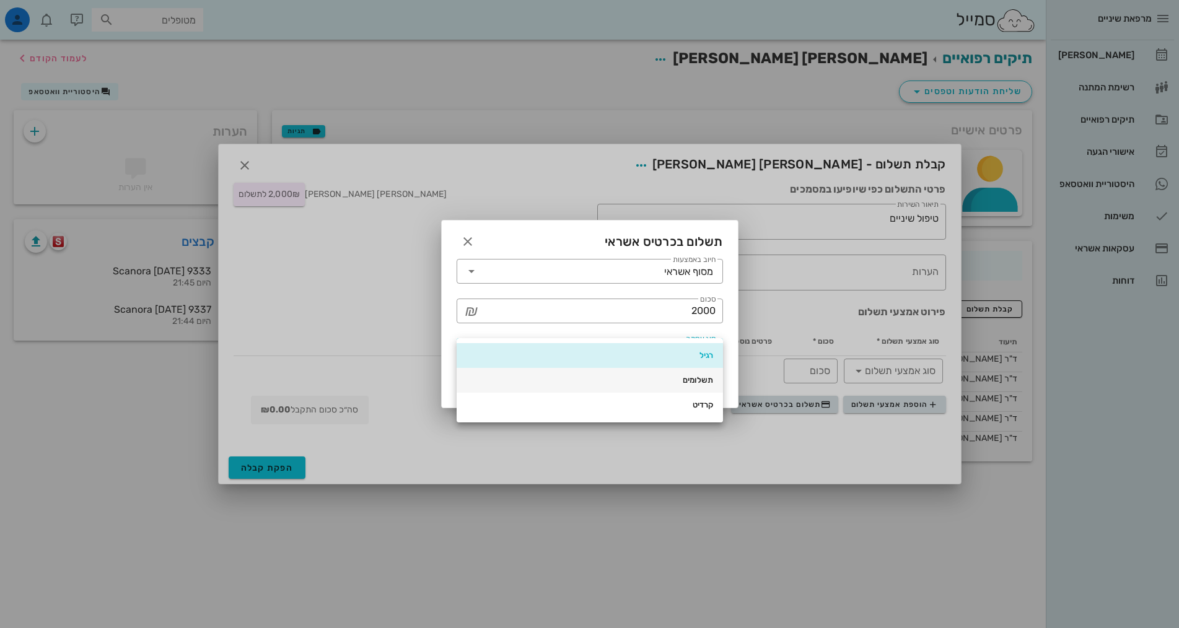
click at [683, 381] on div "תשלומים" at bounding box center [589, 380] width 246 height 10
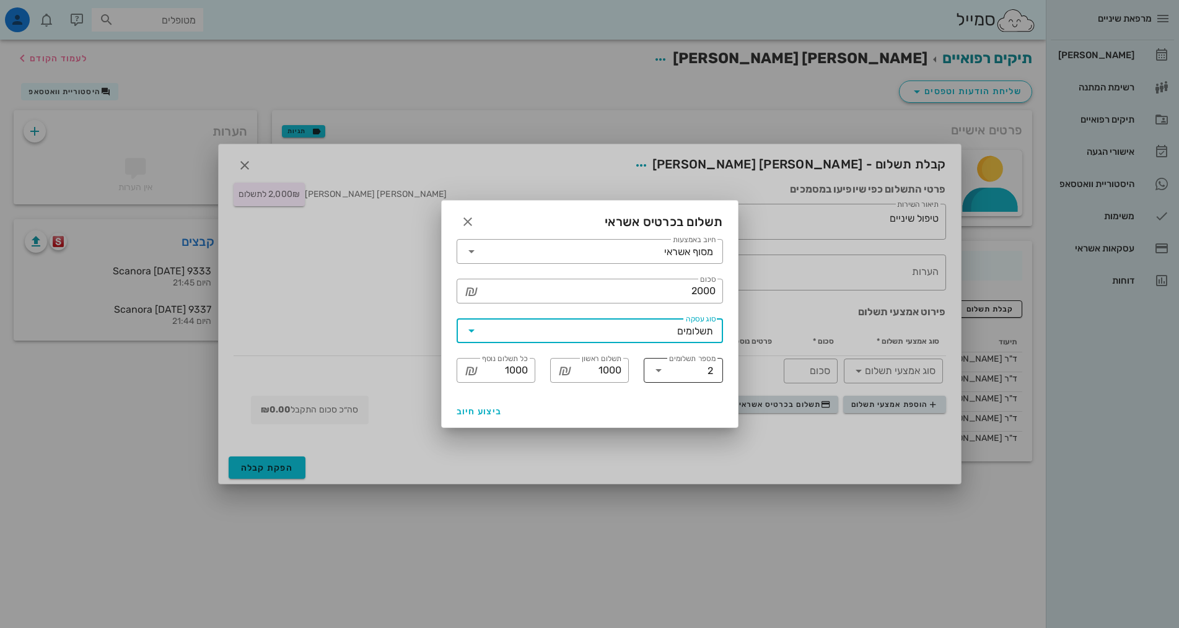
click at [658, 370] on icon at bounding box center [658, 370] width 15 height 15
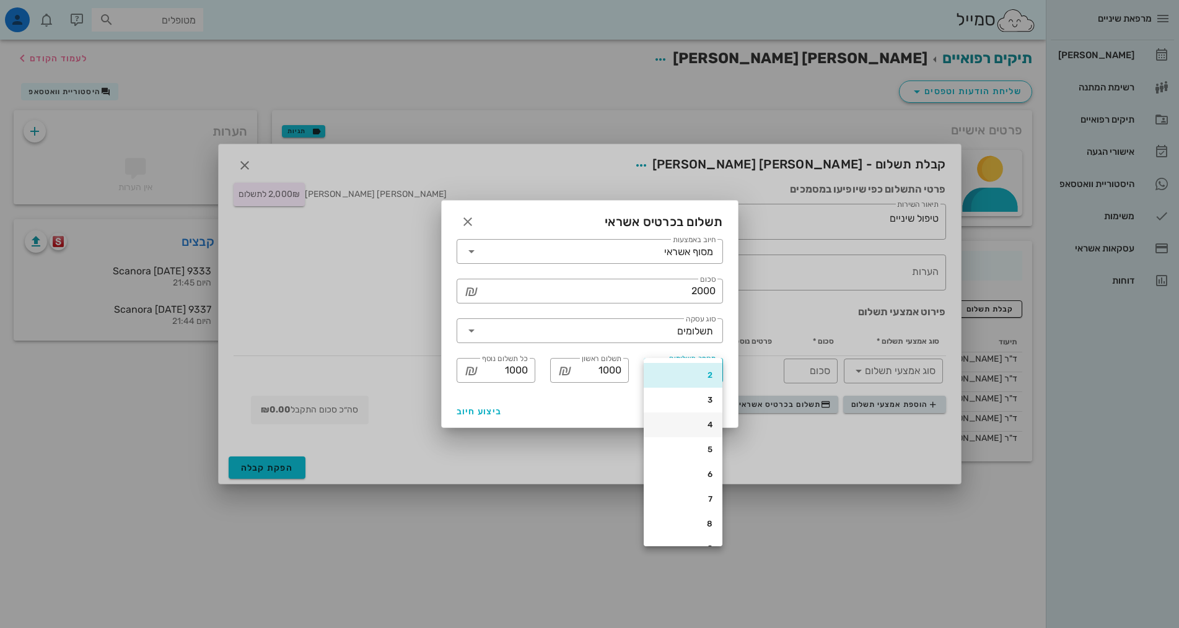
click at [705, 423] on div "4" at bounding box center [682, 425] width 59 height 10
type input "500"
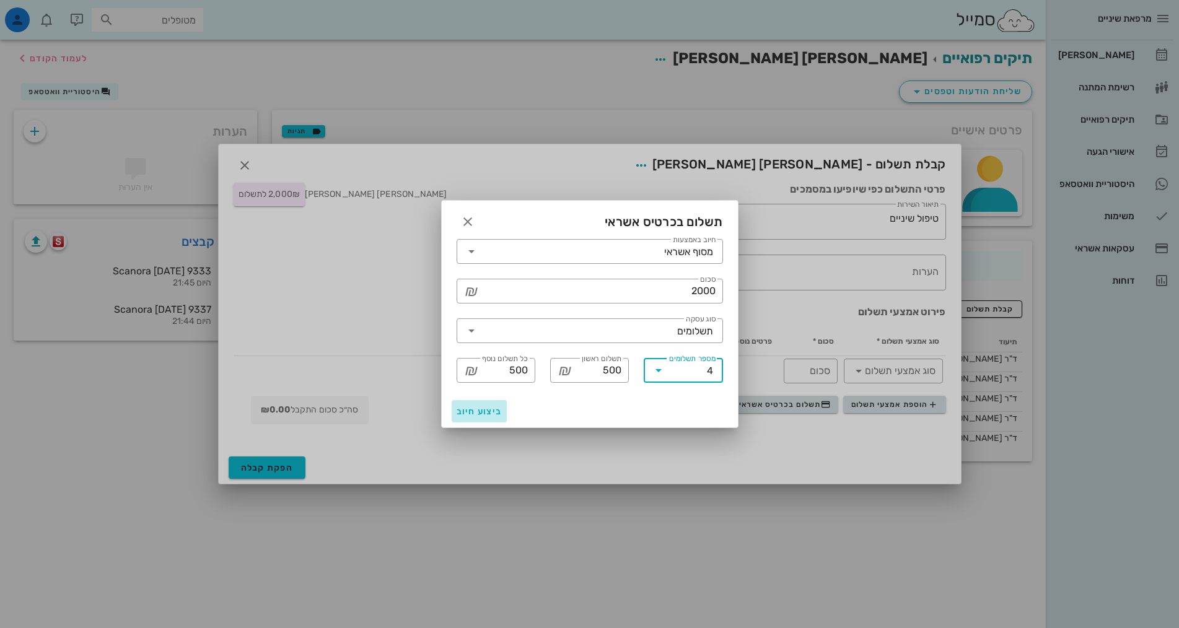
click at [468, 409] on span "ביצוע חיוב" at bounding box center [479, 411] width 46 height 11
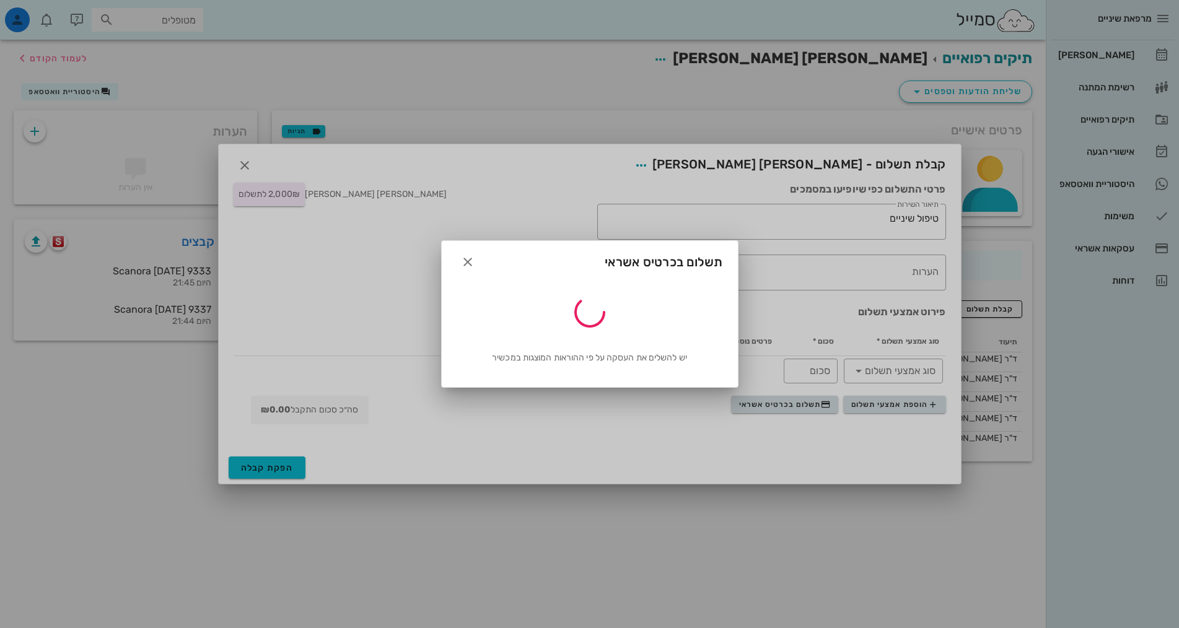
type input "2000"
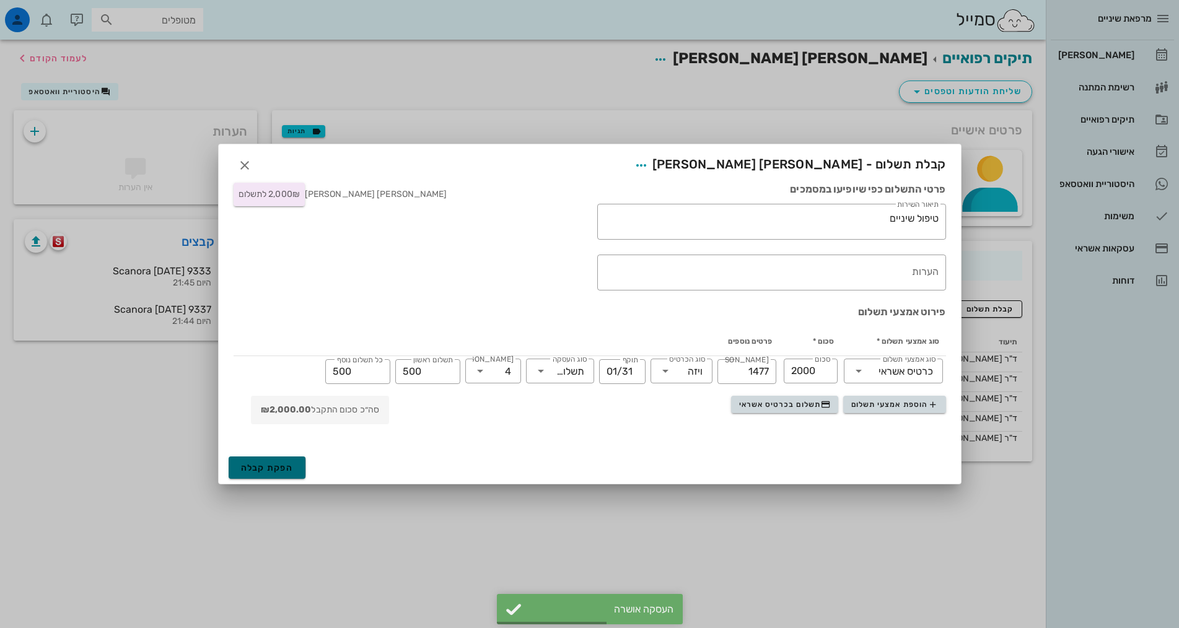
click at [274, 470] on span "הפקת קבלה" at bounding box center [267, 468] width 53 height 11
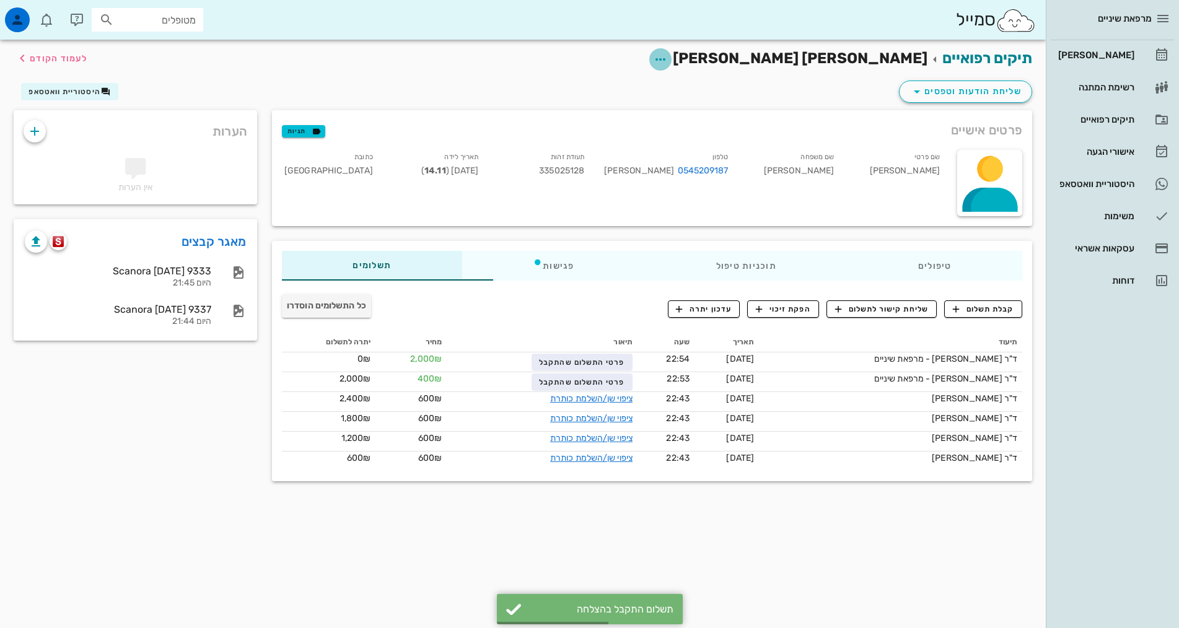
click at [668, 58] on icon "button" at bounding box center [660, 59] width 15 height 15
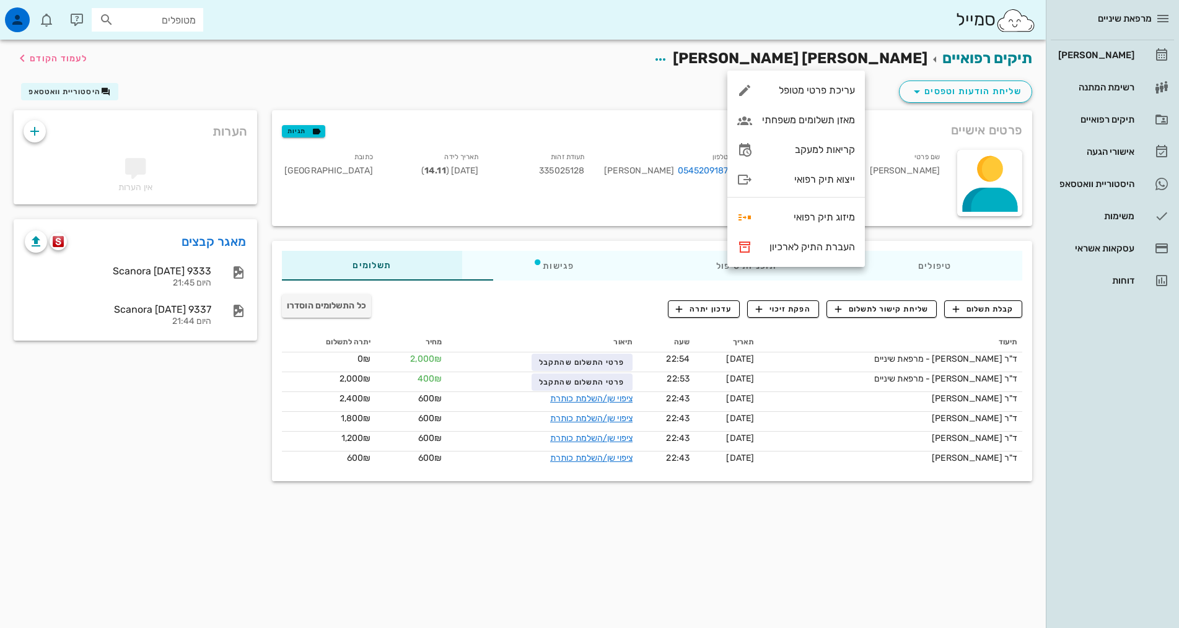
click at [428, 311] on div "כל התשלומים הוסדרו" at bounding box center [399, 309] width 251 height 32
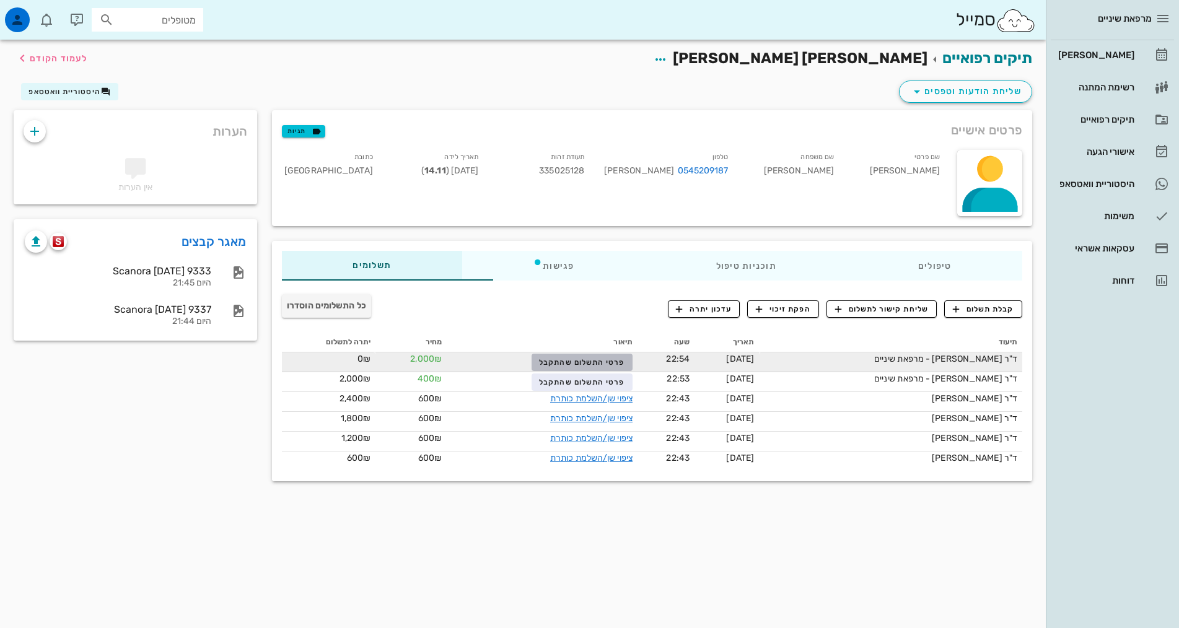
click at [539, 364] on span "פרטי התשלום שהתקבל" at bounding box center [581, 362] width 85 height 9
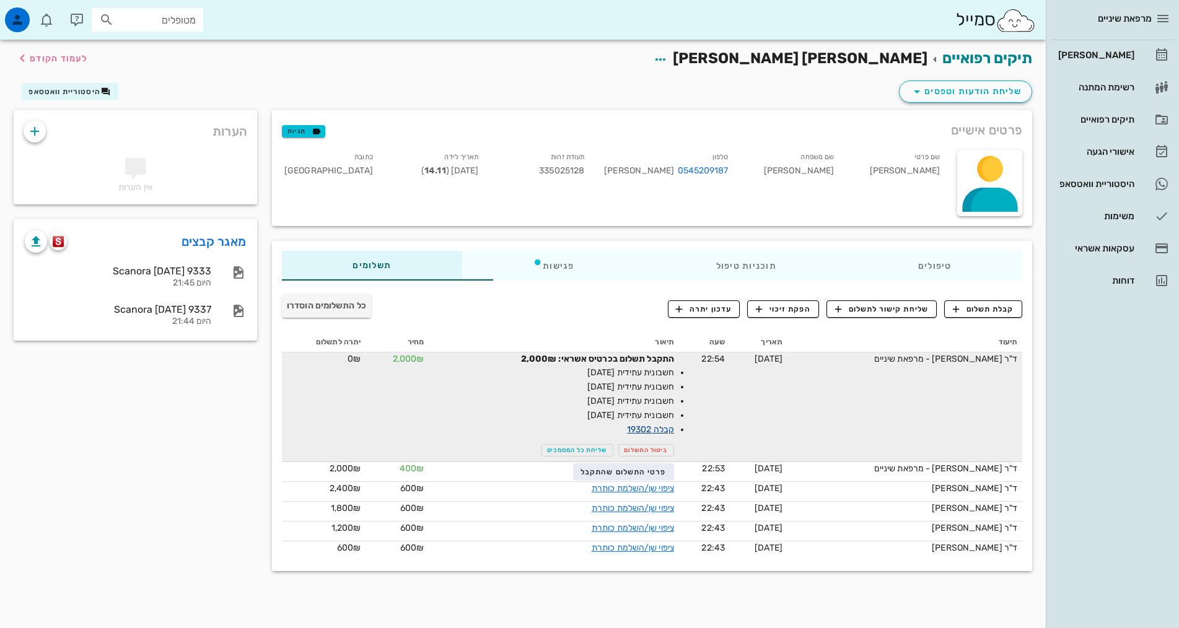
click at [627, 432] on link "קבלה 19302" at bounding box center [650, 429] width 47 height 11
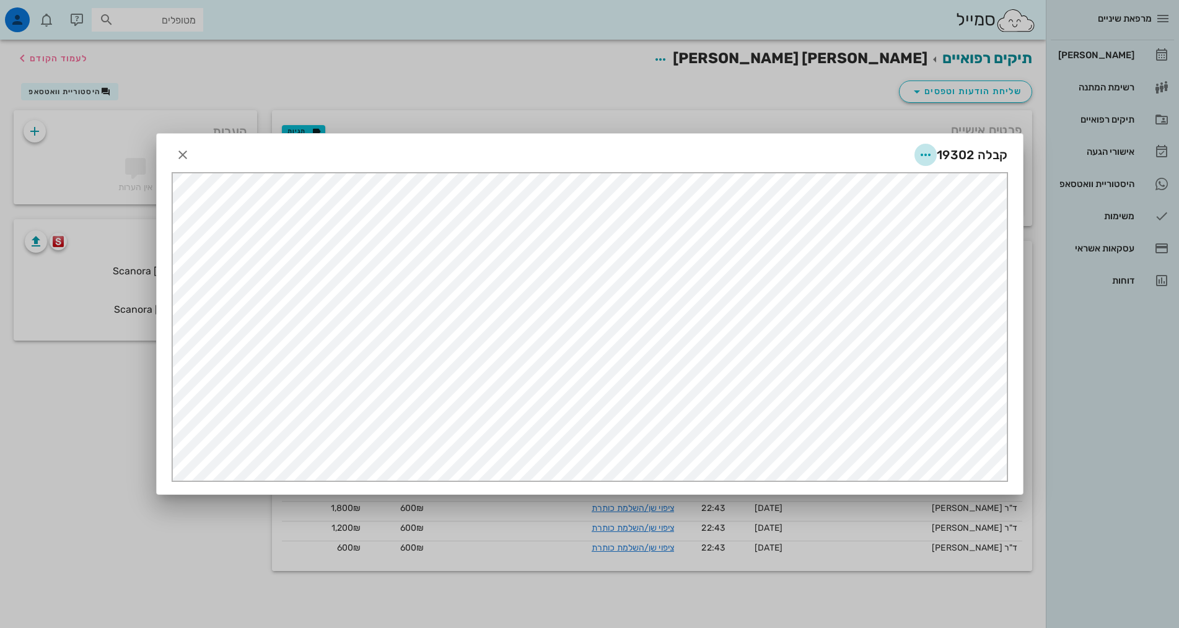
click at [923, 157] on icon "button" at bounding box center [925, 154] width 15 height 15
click at [894, 242] on div "שליחה בוואטסאפ" at bounding box center [892, 245] width 69 height 12
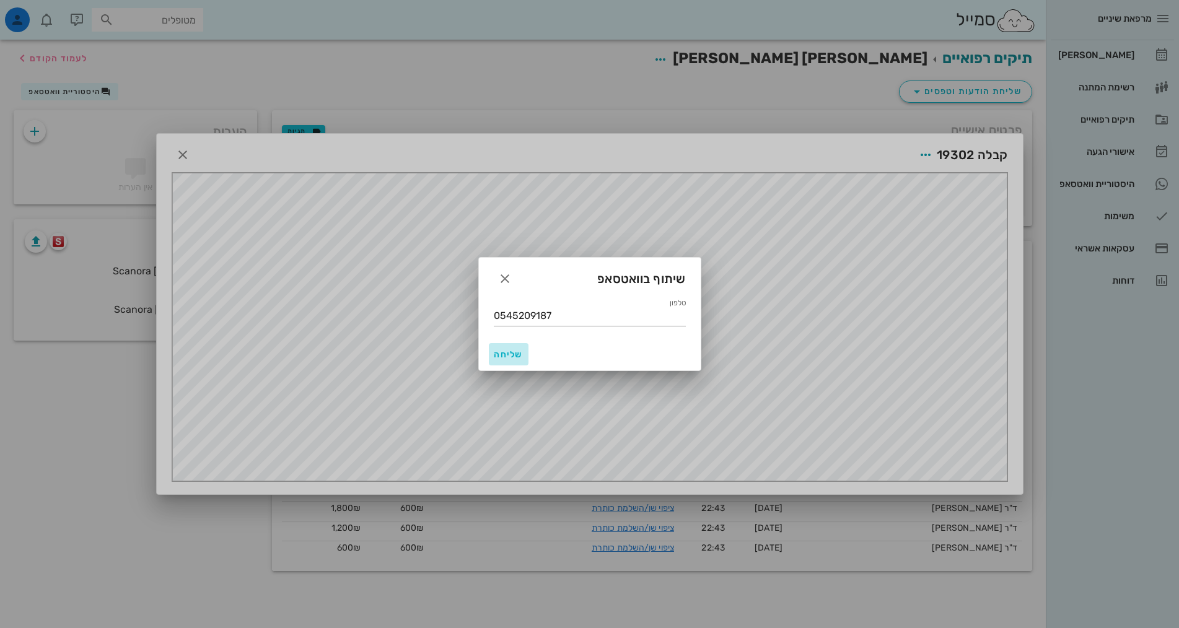
click at [513, 356] on span "שליחה" at bounding box center [509, 354] width 30 height 11
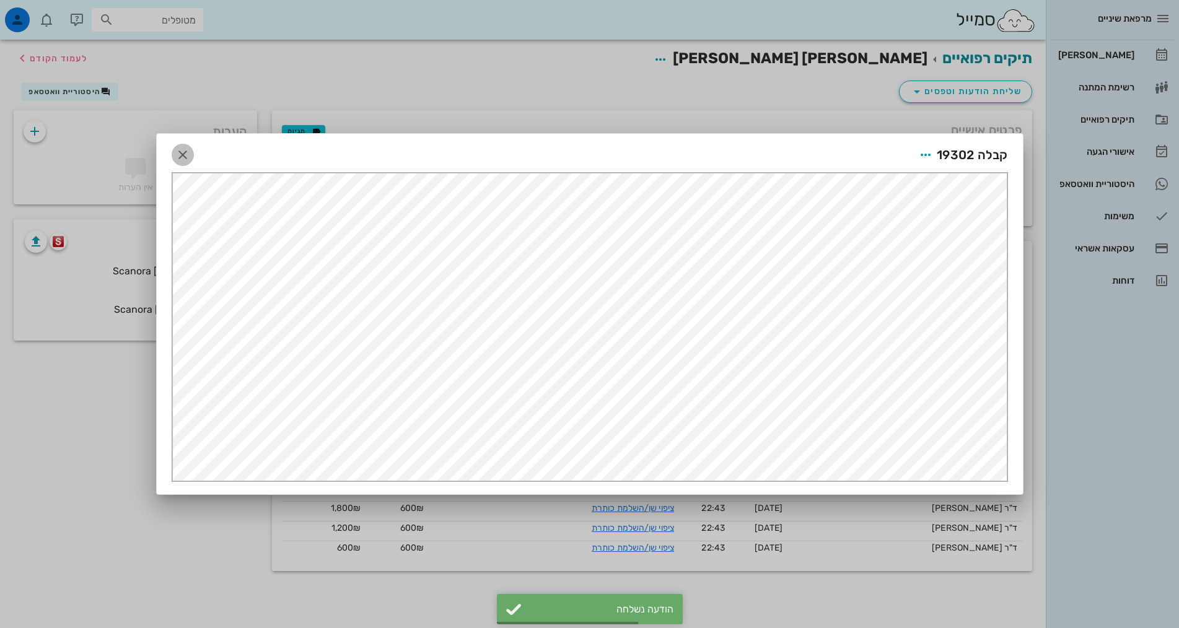
click at [184, 155] on icon "button" at bounding box center [182, 154] width 15 height 15
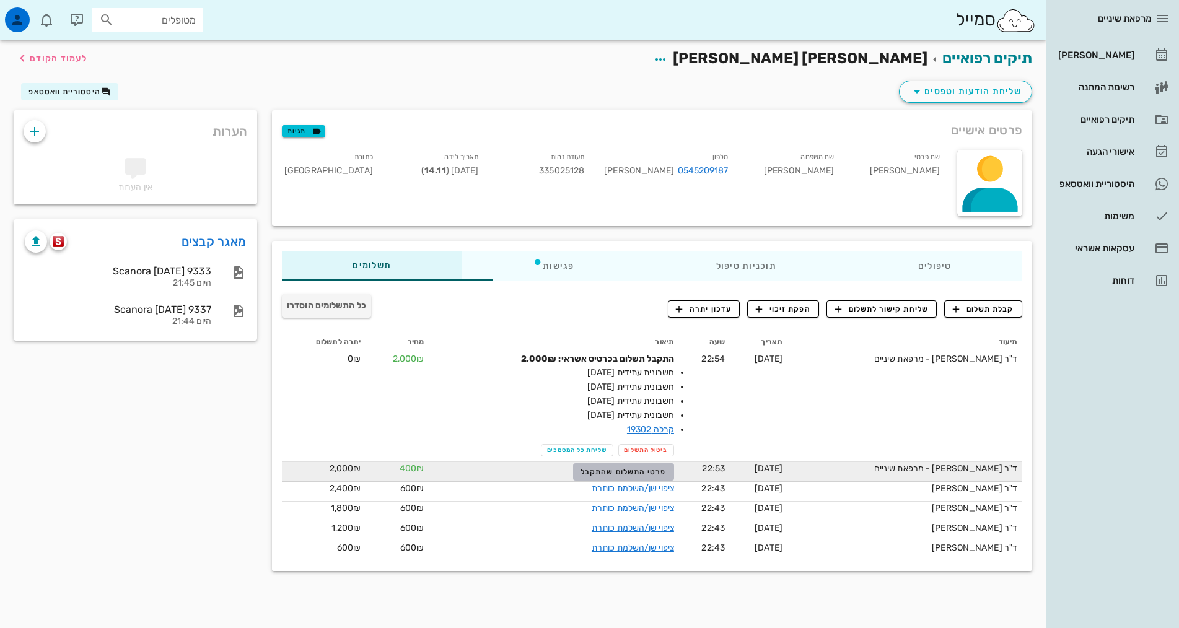
click at [600, 474] on span "פרטי התשלום שהתקבל" at bounding box center [622, 472] width 85 height 9
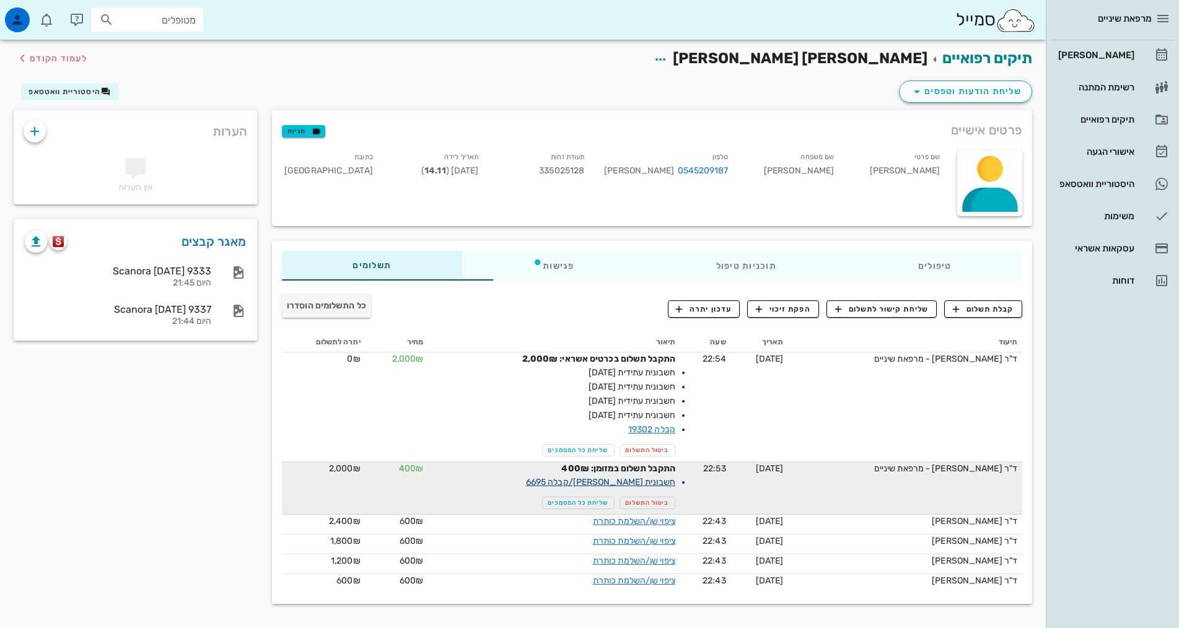
click at [611, 484] on link "חשבונית [PERSON_NAME]/קבלה 6695" at bounding box center [600, 482] width 149 height 11
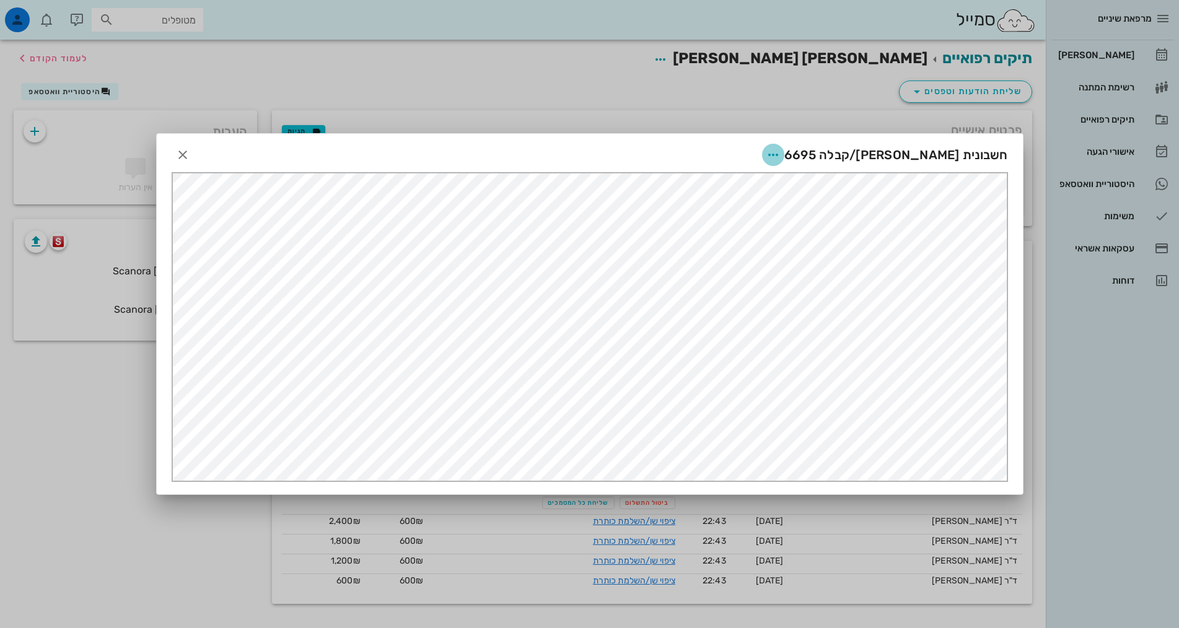
click at [780, 155] on icon "button" at bounding box center [773, 154] width 15 height 15
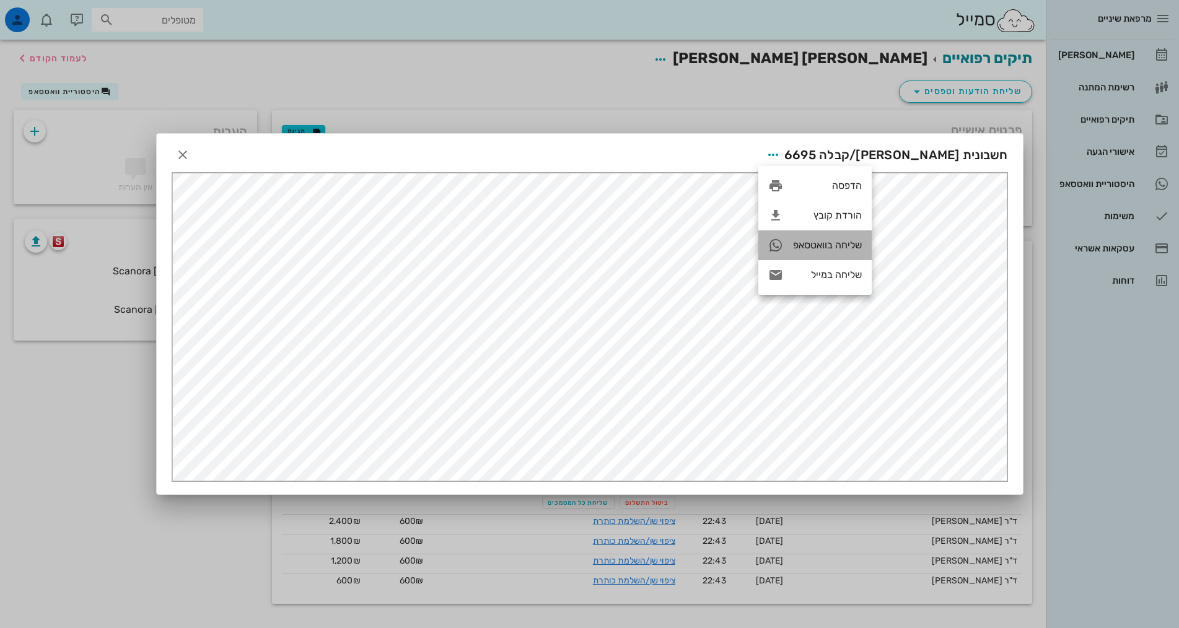
click at [819, 243] on div "שליחה בוואטסאפ" at bounding box center [827, 245] width 69 height 12
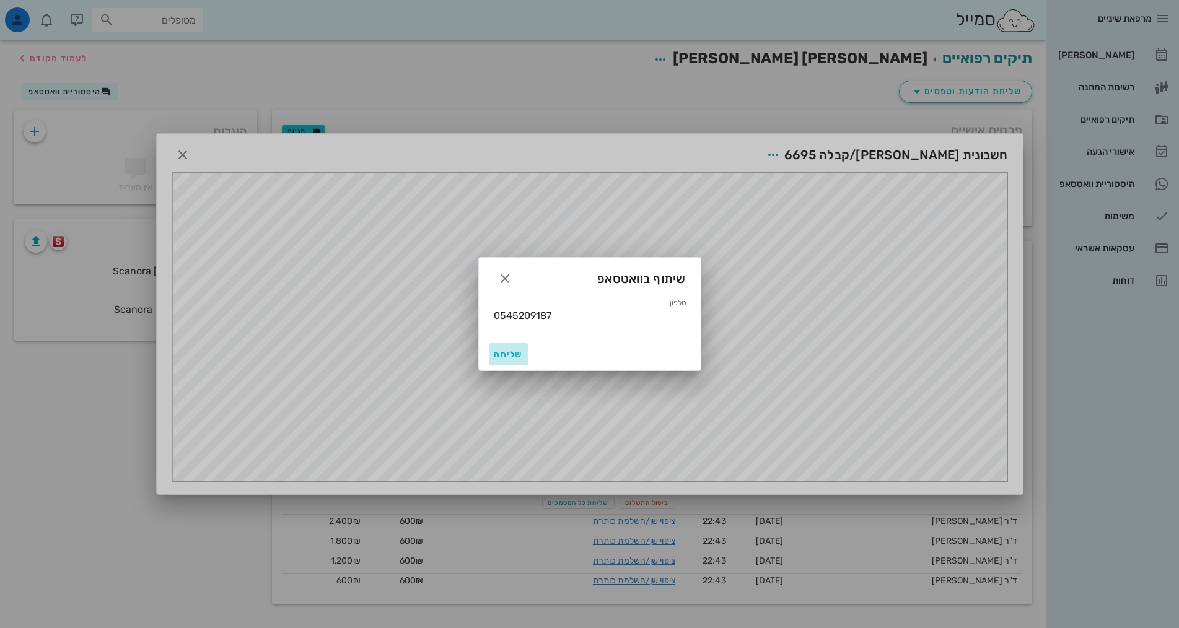
click at [506, 355] on span "שליחה" at bounding box center [509, 354] width 30 height 11
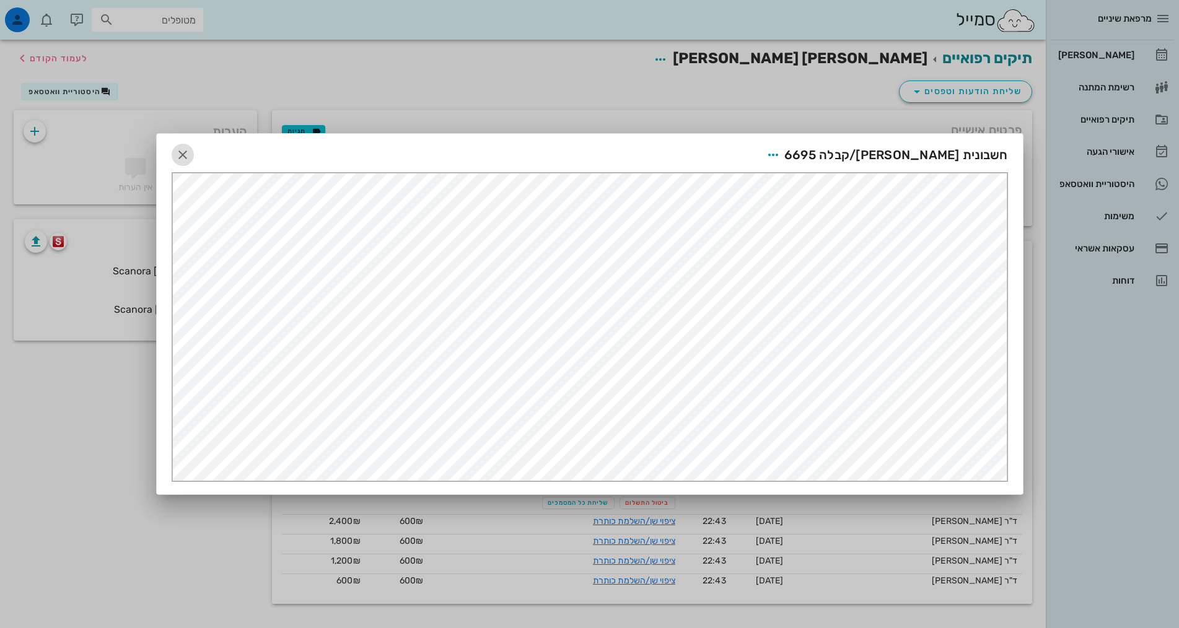
click at [181, 155] on icon "button" at bounding box center [182, 154] width 15 height 15
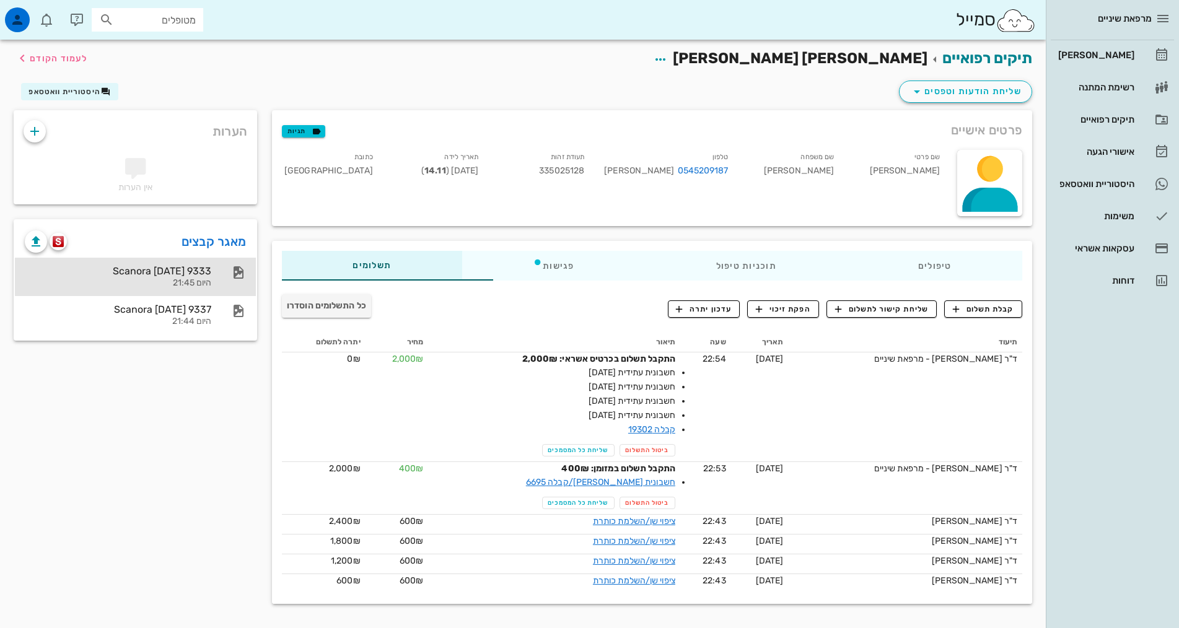
click at [91, 274] on div "Scanora [DATE] 9333" at bounding box center [118, 271] width 186 height 12
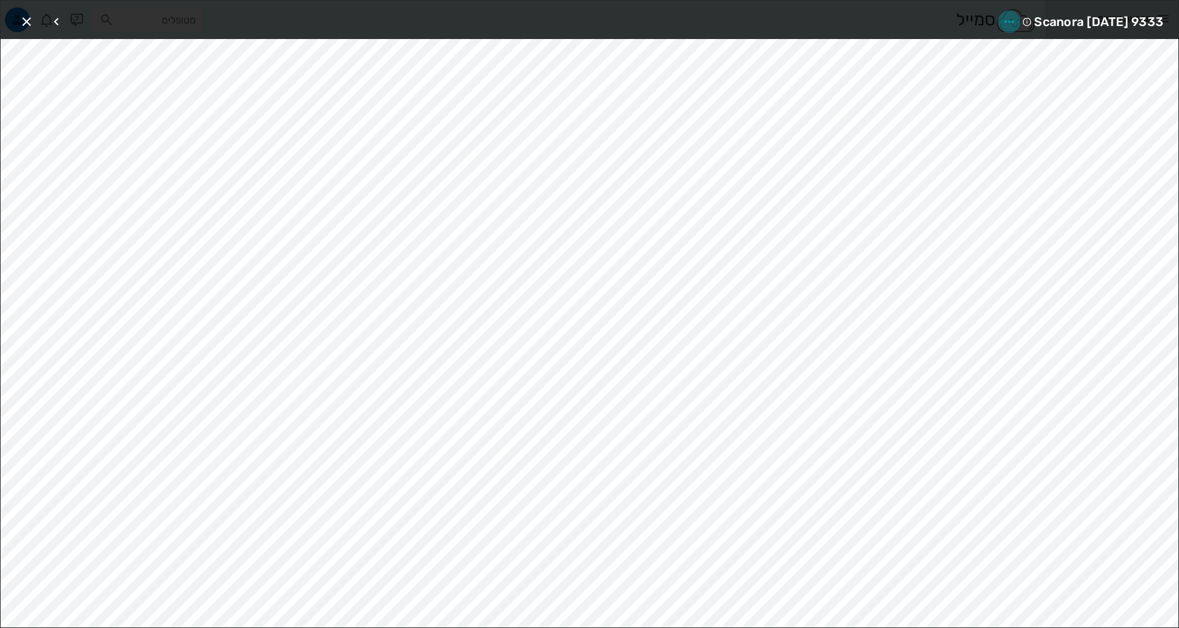
click at [1001, 23] on icon "button" at bounding box center [1008, 21] width 15 height 15
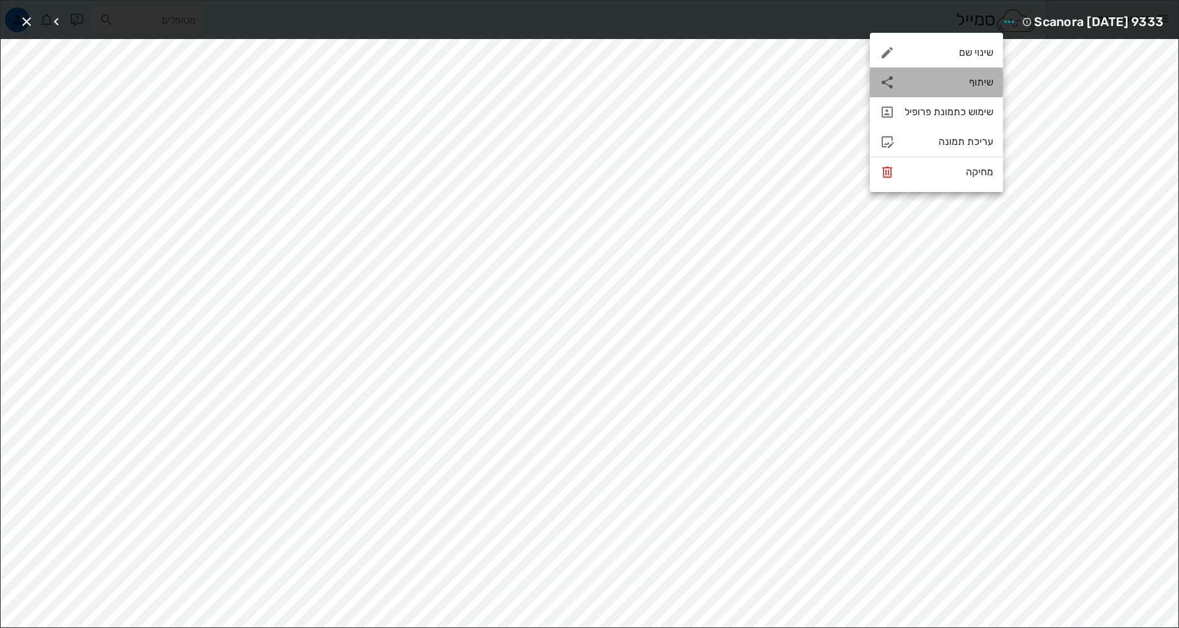
click at [984, 82] on div "שיתוף" at bounding box center [948, 82] width 89 height 12
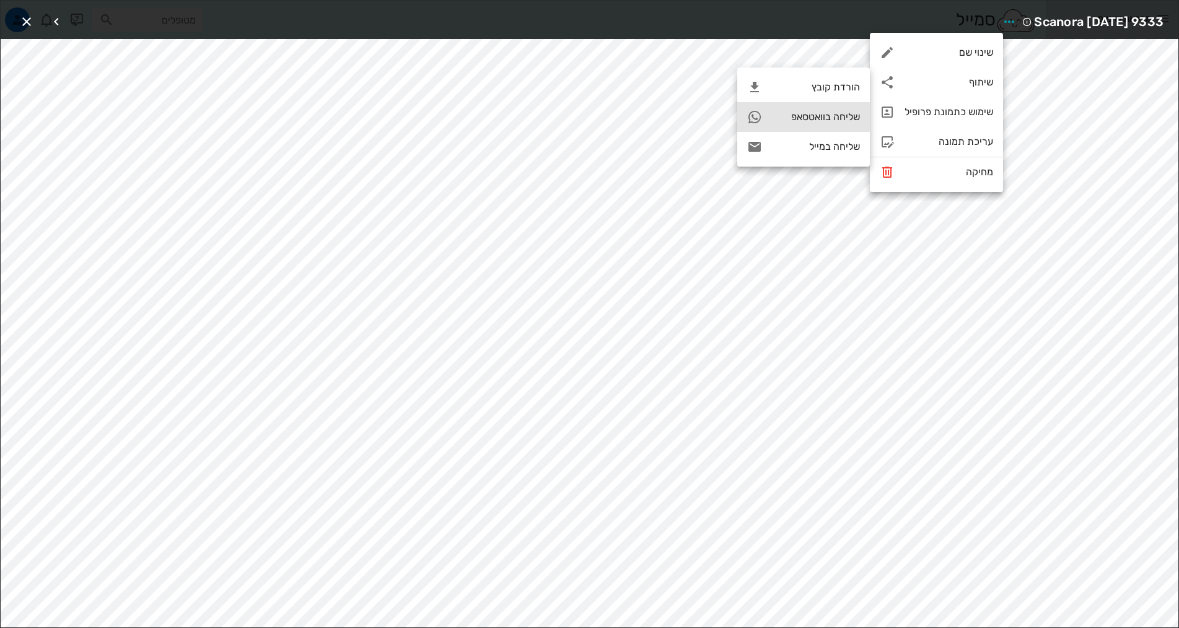
click at [848, 118] on div "שליחה בוואטסאפ" at bounding box center [816, 117] width 88 height 12
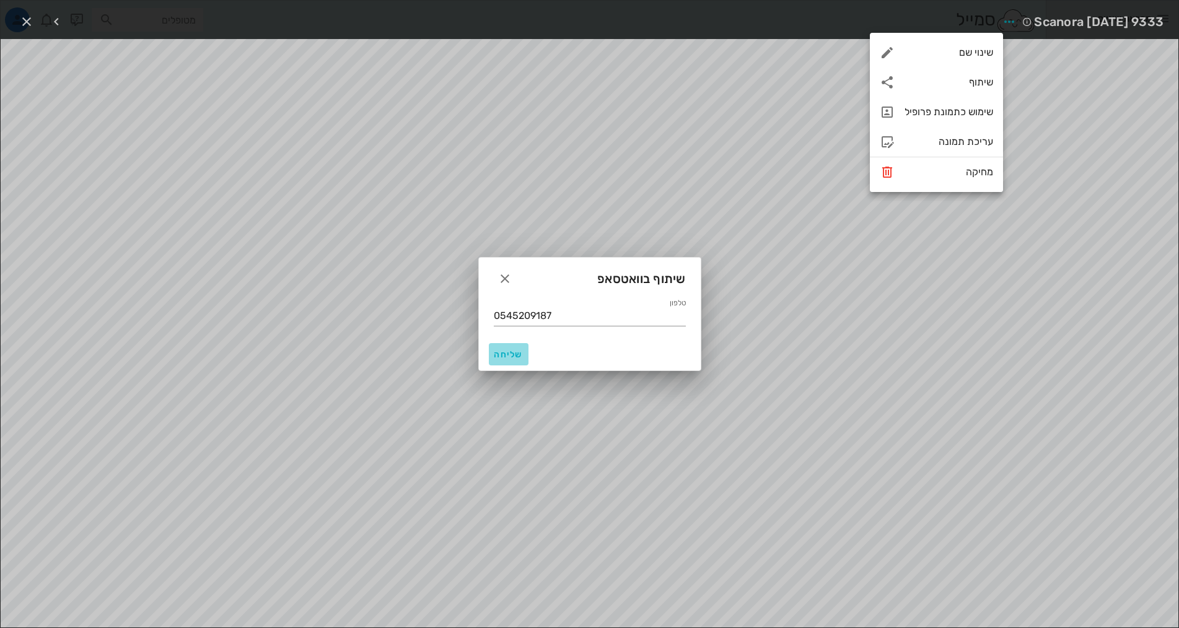
click at [510, 356] on span "שליחה" at bounding box center [509, 354] width 30 height 11
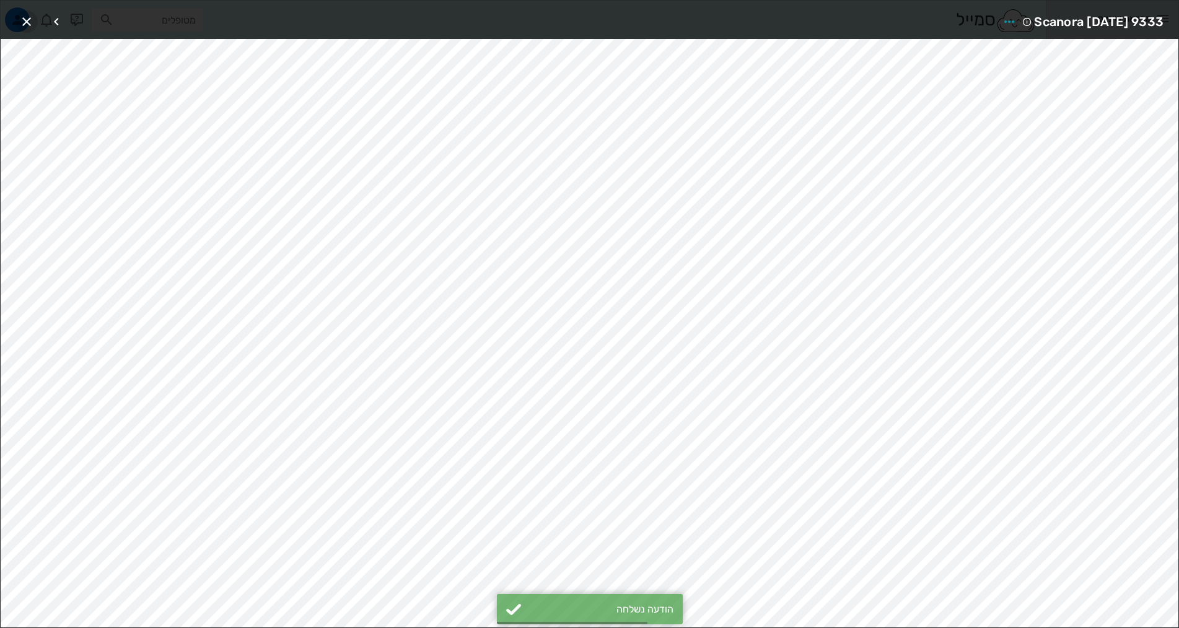
click at [30, 24] on icon "button" at bounding box center [26, 21] width 15 height 15
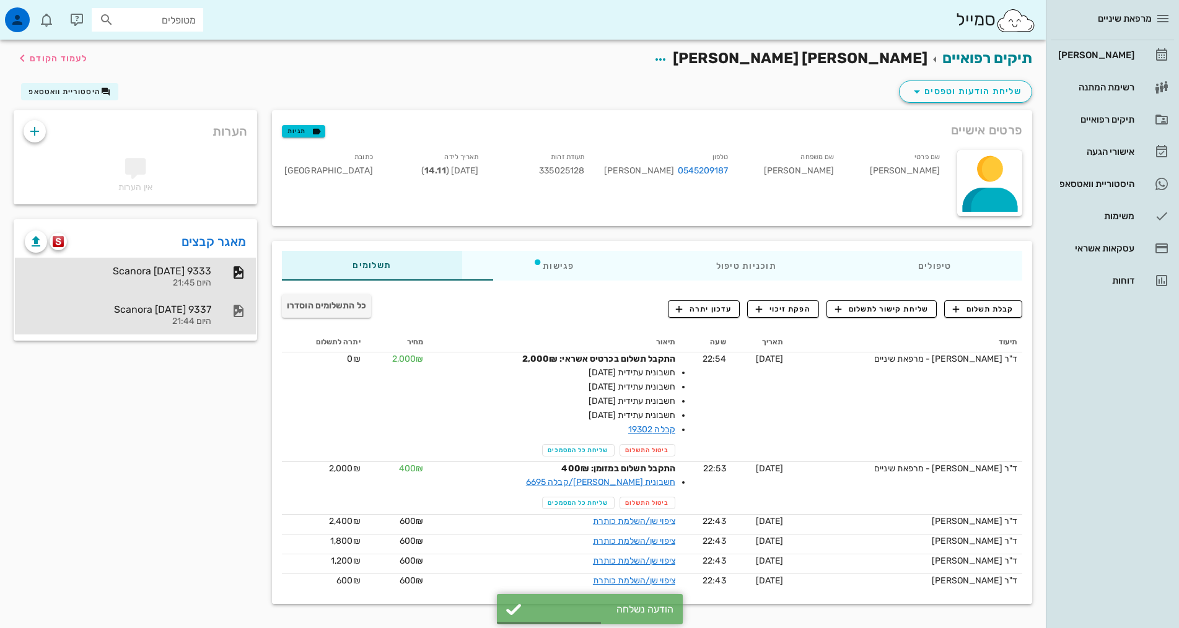
click at [105, 312] on div "Scanora [DATE] 9337" at bounding box center [118, 309] width 186 height 12
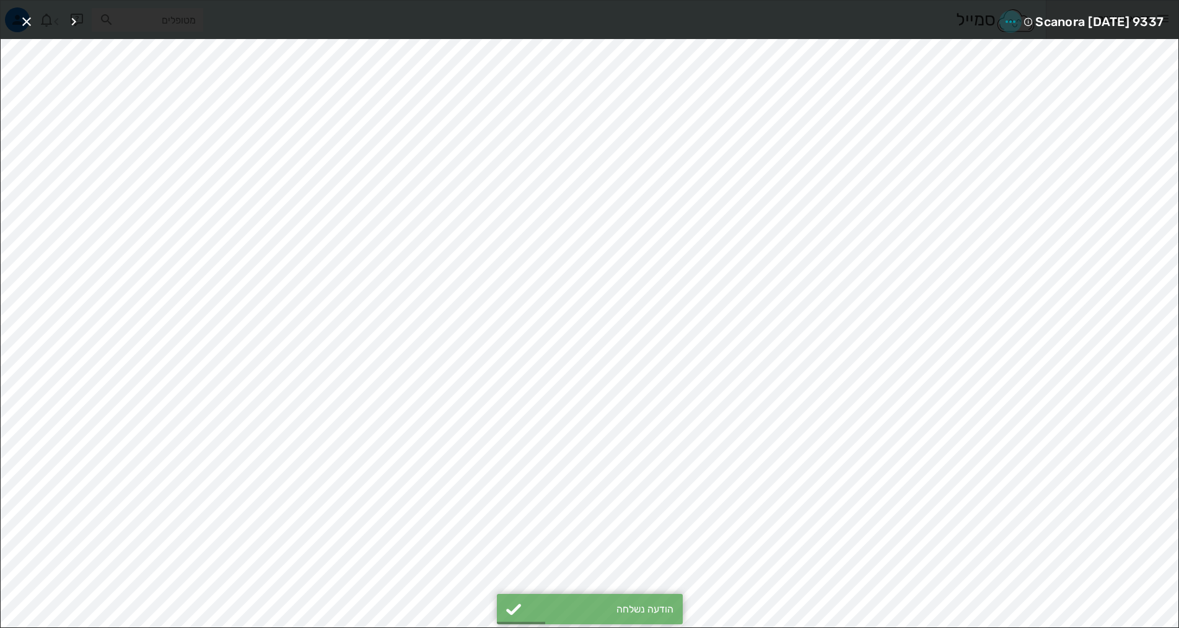
click at [1003, 22] on icon "button" at bounding box center [1010, 21] width 15 height 15
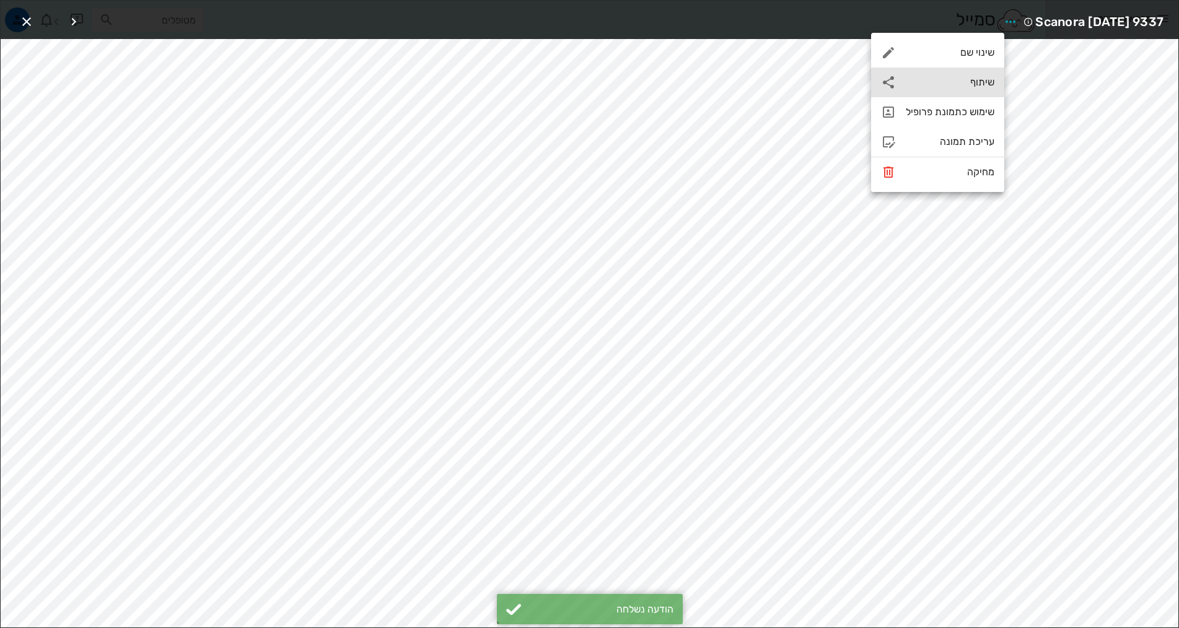
click at [974, 79] on div "שיתוף" at bounding box center [949, 82] width 89 height 12
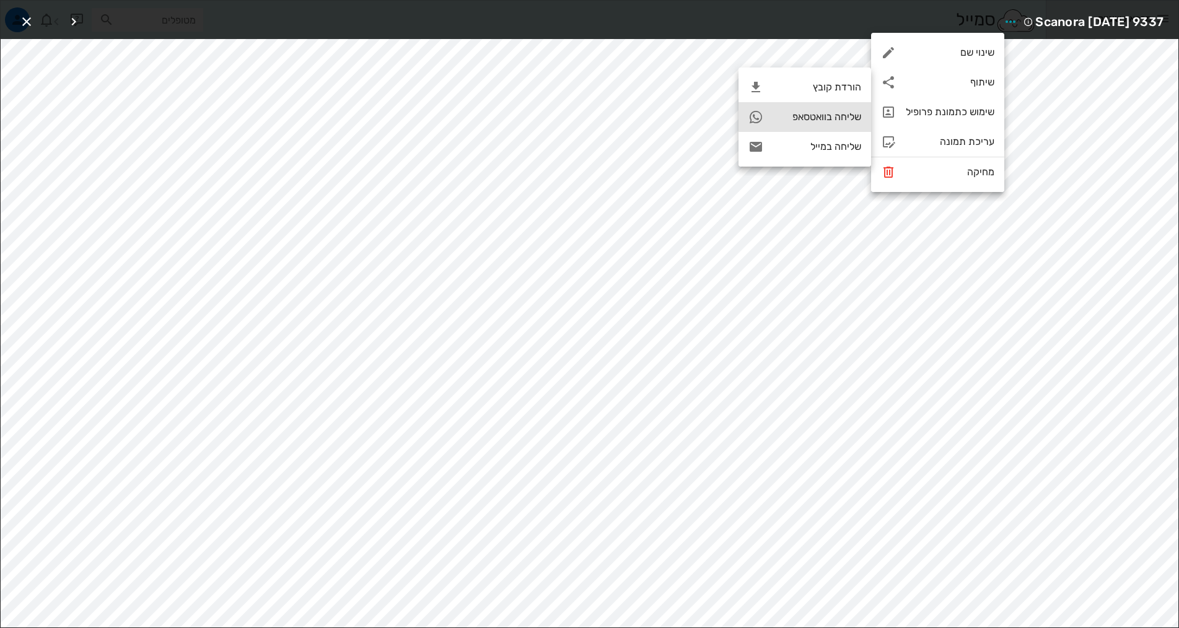
click at [817, 116] on div "שליחה בוואטסאפ" at bounding box center [817, 117] width 88 height 12
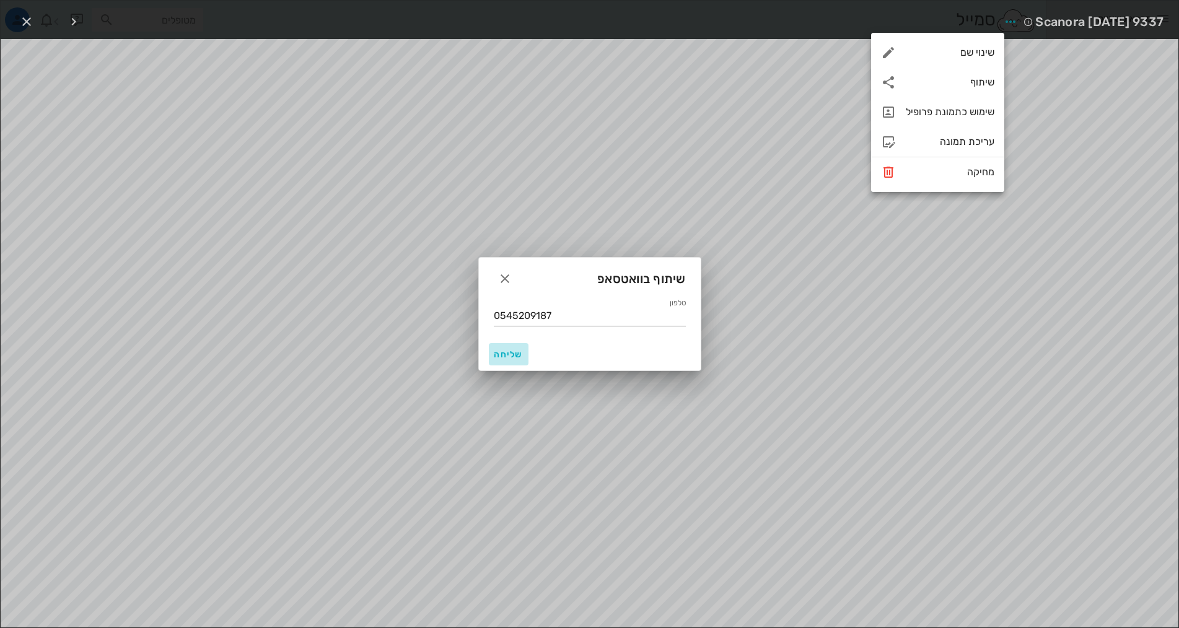
click at [519, 353] on span "שליחה" at bounding box center [509, 354] width 30 height 11
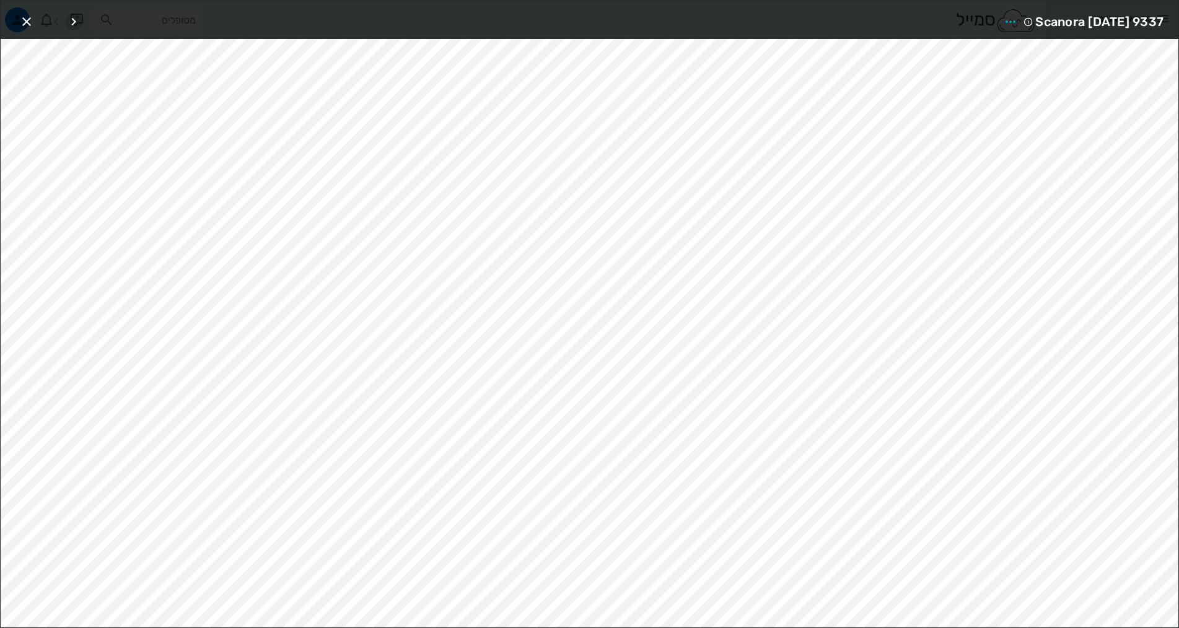
click at [72, 21] on icon "button" at bounding box center [73, 21] width 15 height 15
drag, startPoint x: 28, startPoint y: 20, endPoint x: 59, endPoint y: 24, distance: 31.1
click at [28, 20] on icon "button" at bounding box center [26, 21] width 15 height 15
